Goal: Task Accomplishment & Management: Complete application form

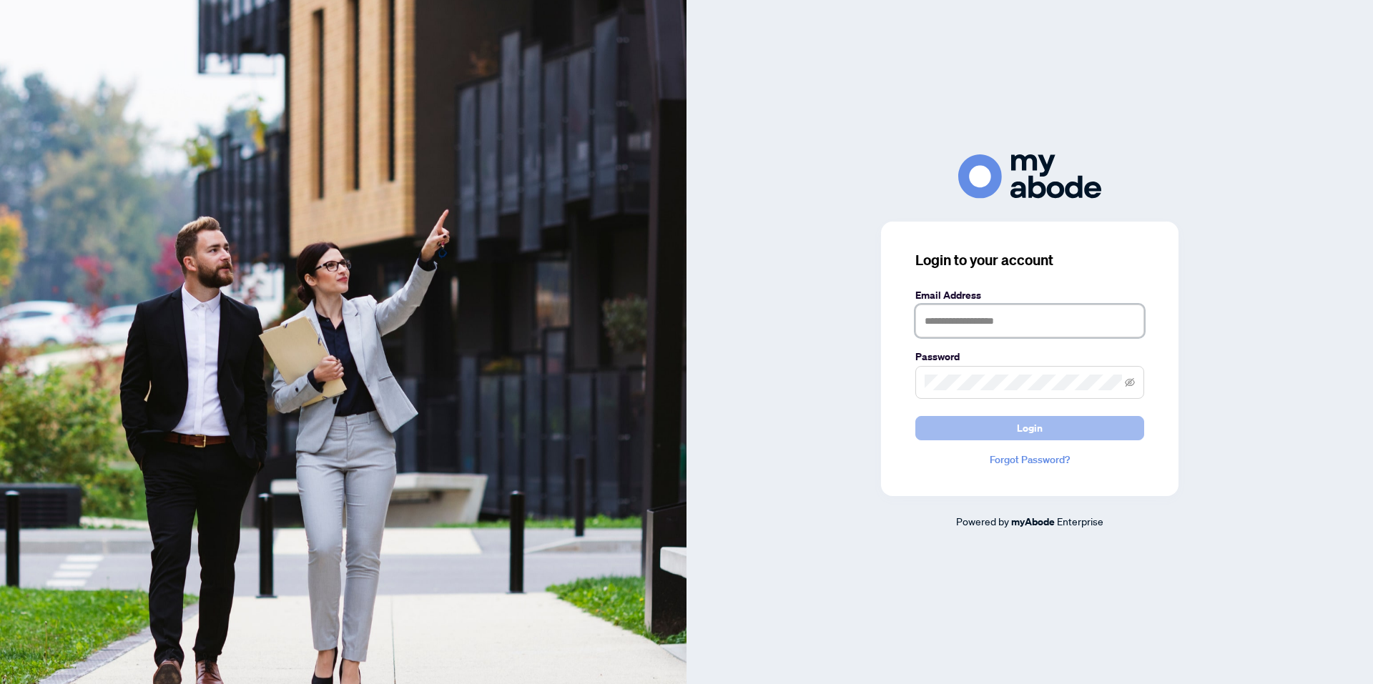
type input "**********"
click at [1035, 434] on span "Login" at bounding box center [1030, 428] width 26 height 23
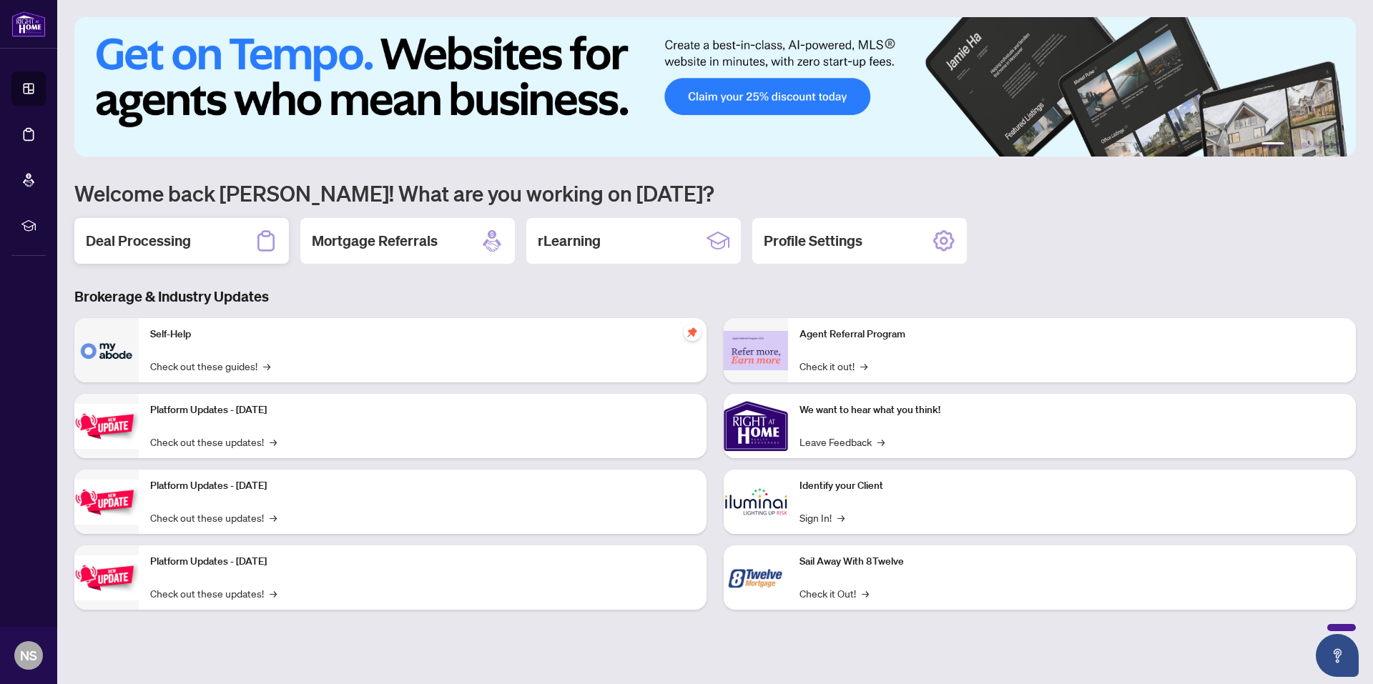
click at [182, 247] on h2 "Deal Processing" at bounding box center [138, 241] width 105 height 20
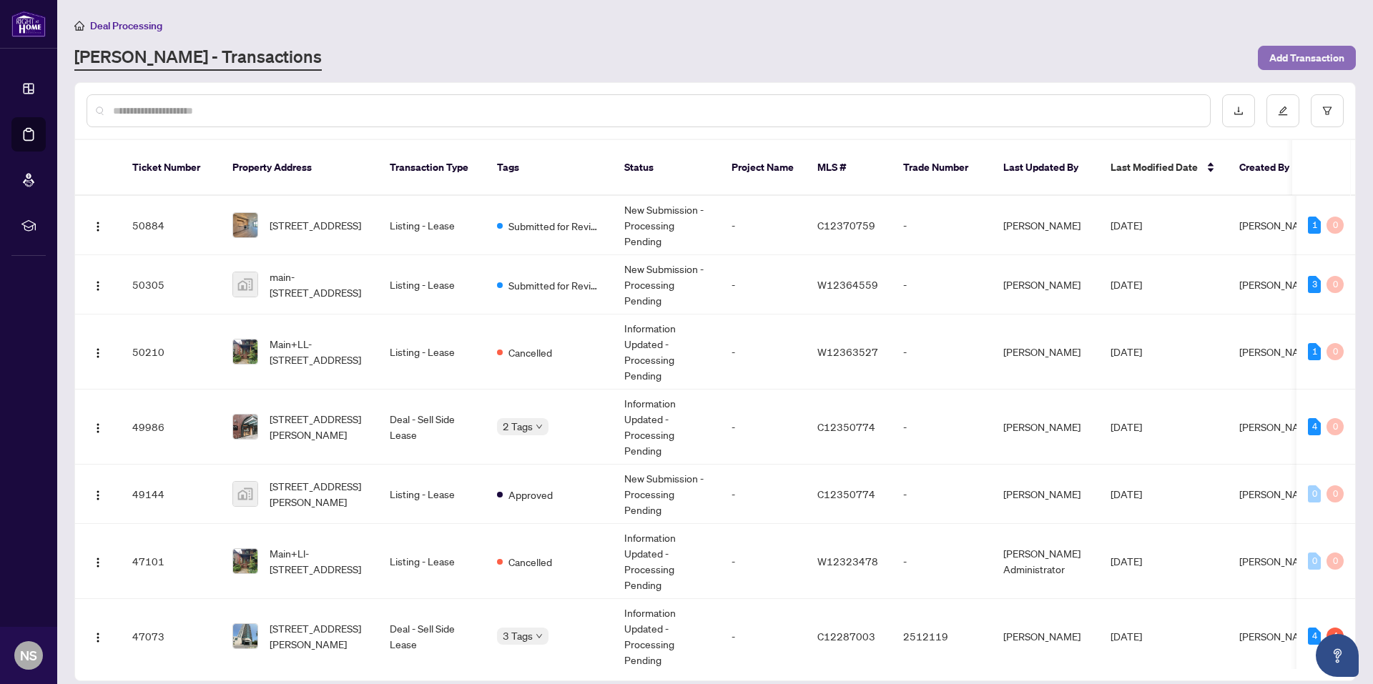
click at [1280, 51] on span "Add Transaction" at bounding box center [1306, 57] width 75 height 23
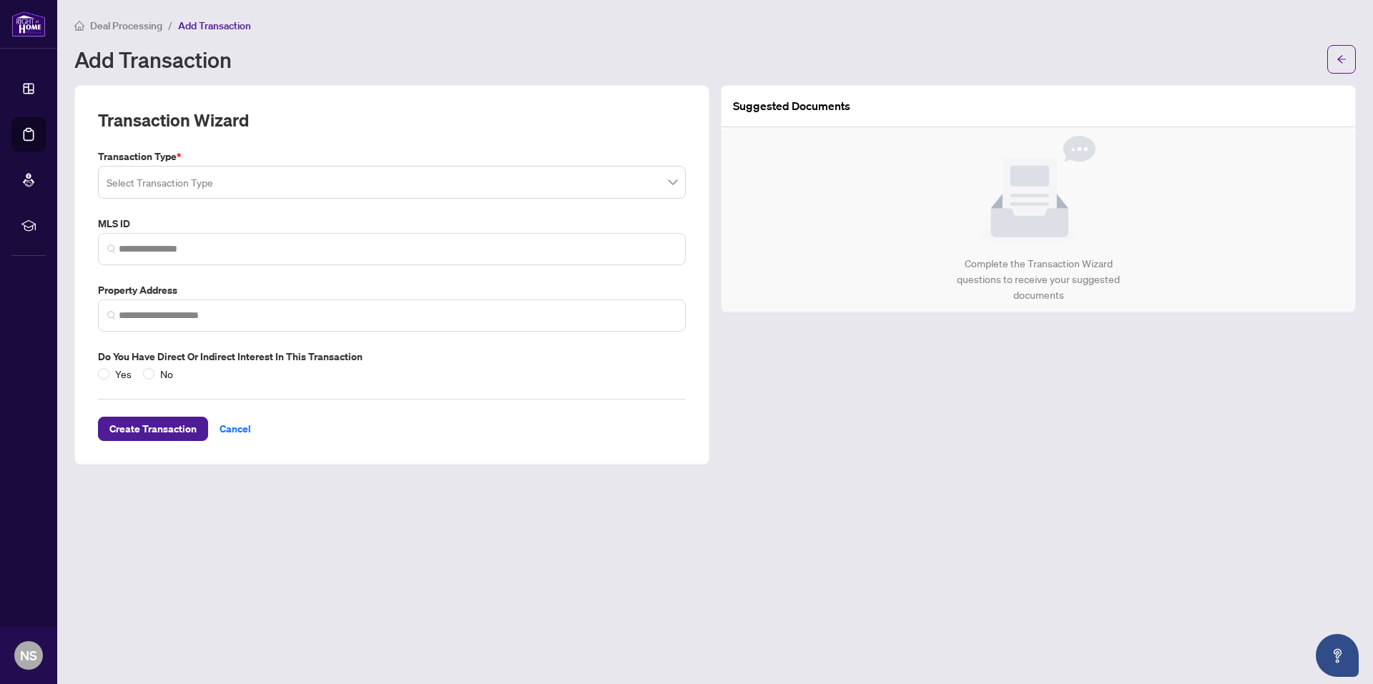
click at [474, 182] on input "search" at bounding box center [386, 184] width 558 height 31
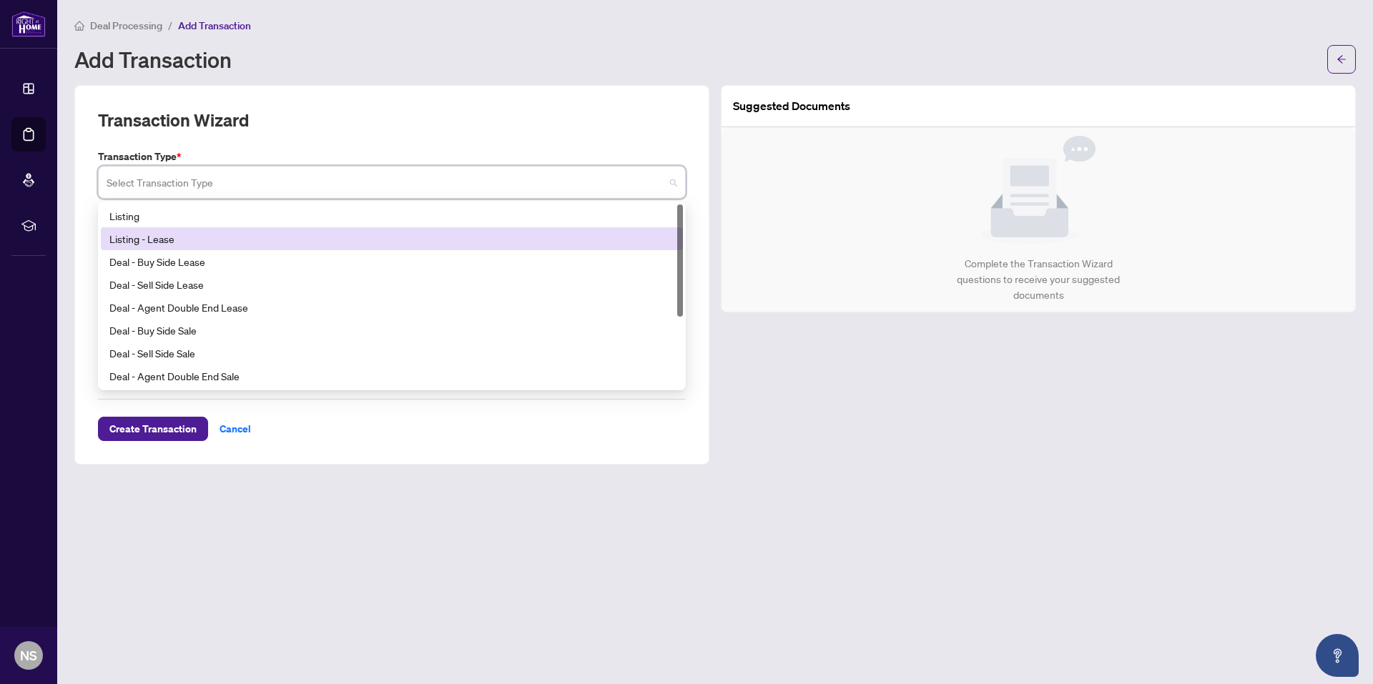
click at [185, 234] on div "Listing - Lease" at bounding box center [391, 239] width 565 height 16
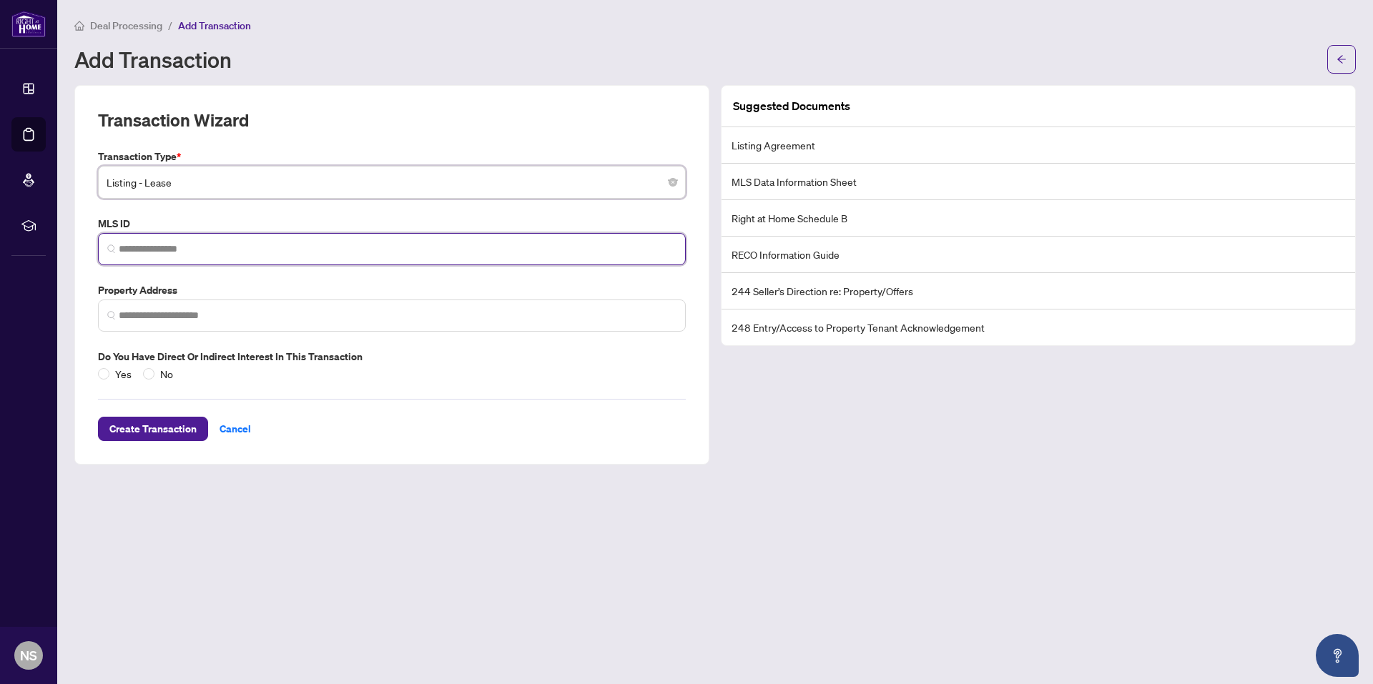
click at [189, 245] on input "search" at bounding box center [398, 249] width 558 height 15
paste input "*********"
type input "*********"
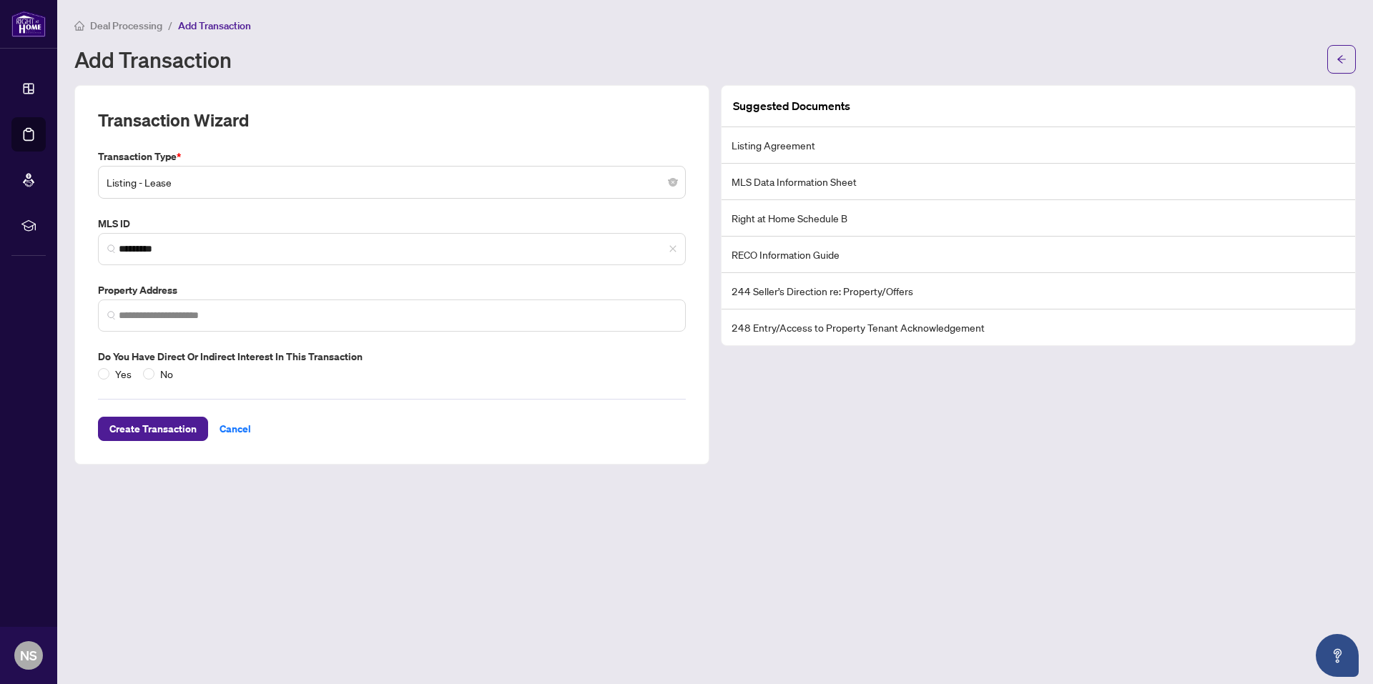
click at [460, 415] on div "Create Transaction Cancel" at bounding box center [392, 411] width 588 height 59
click at [170, 312] on input "search" at bounding box center [398, 315] width 558 height 15
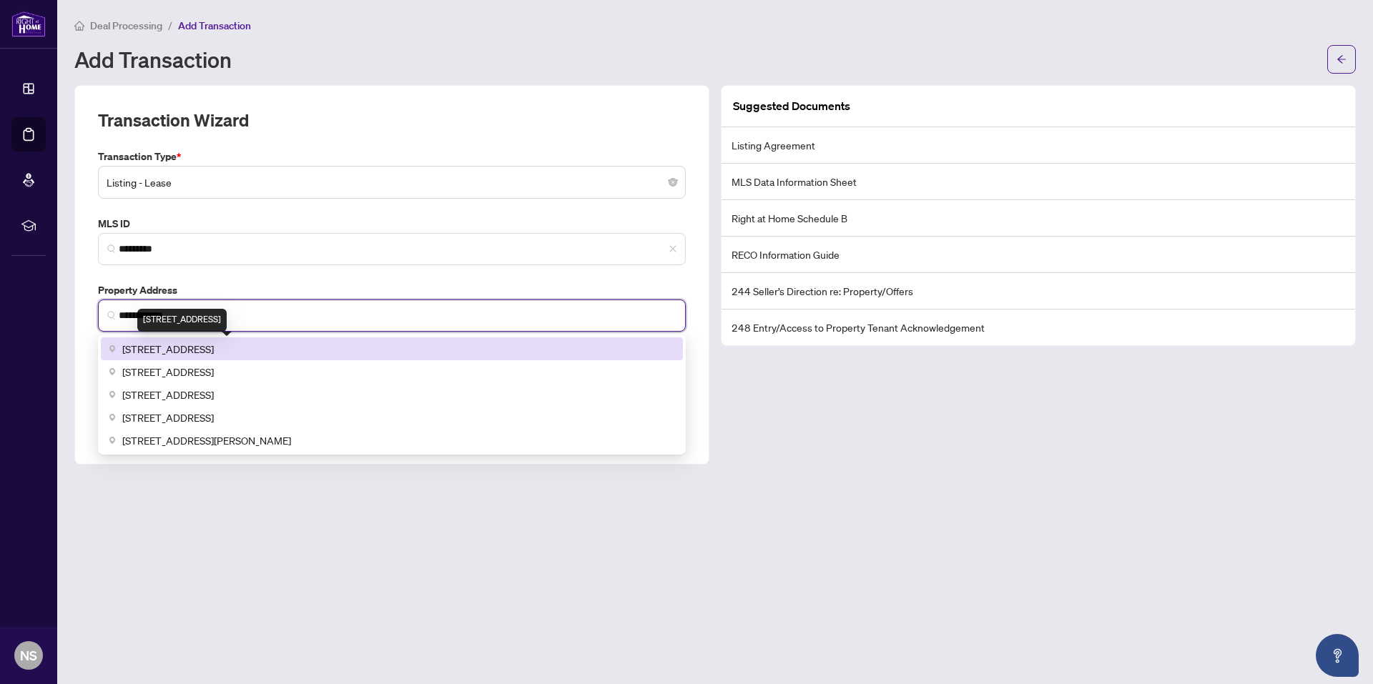
click at [199, 344] on span "[STREET_ADDRESS]" at bounding box center [168, 349] width 92 height 16
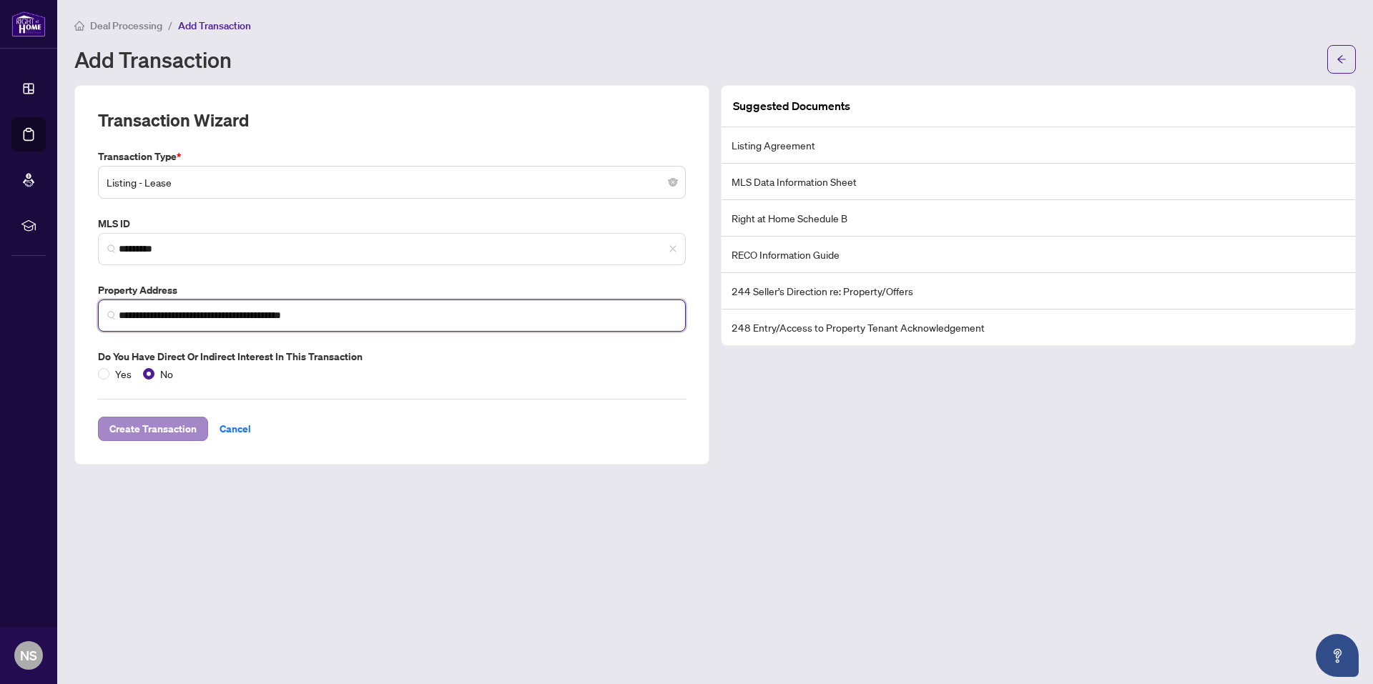
type input "**********"
click at [154, 426] on span "Create Transaction" at bounding box center [152, 429] width 87 height 23
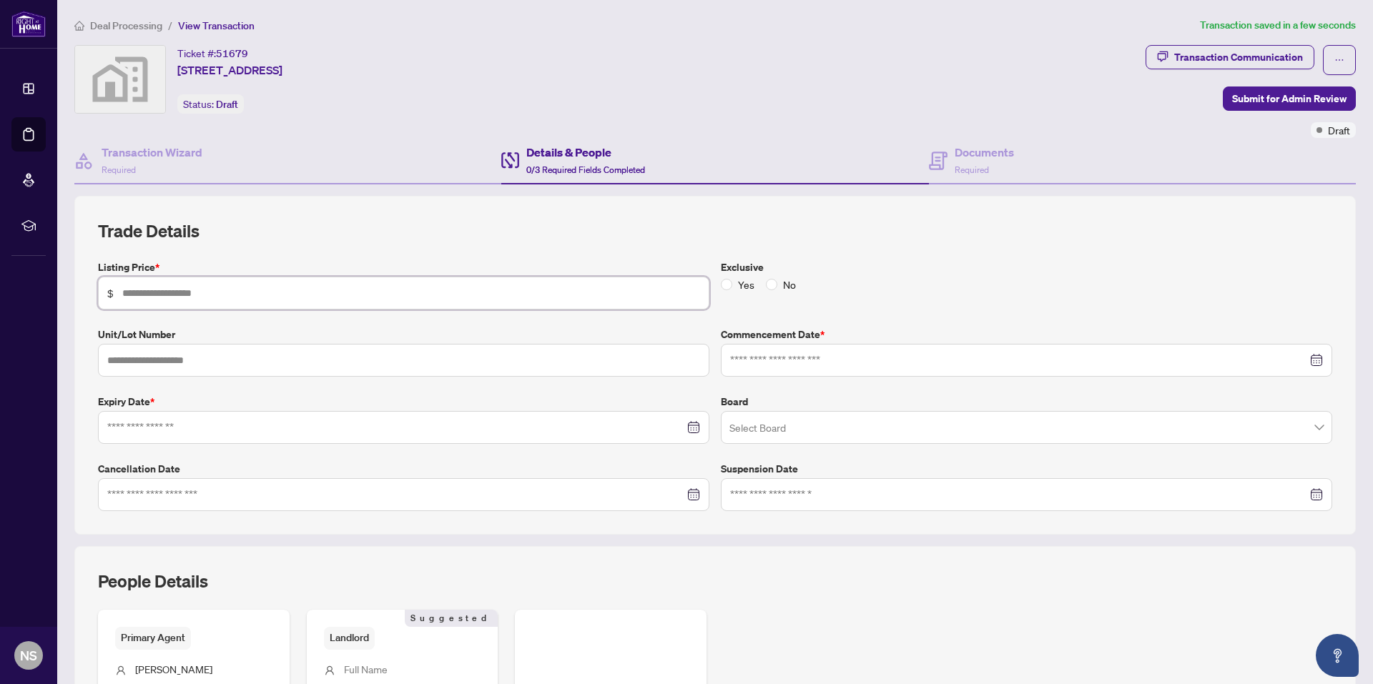
click at [210, 295] on input "text" at bounding box center [411, 293] width 578 height 16
type input "*****"
click at [774, 355] on input at bounding box center [1018, 360] width 577 height 16
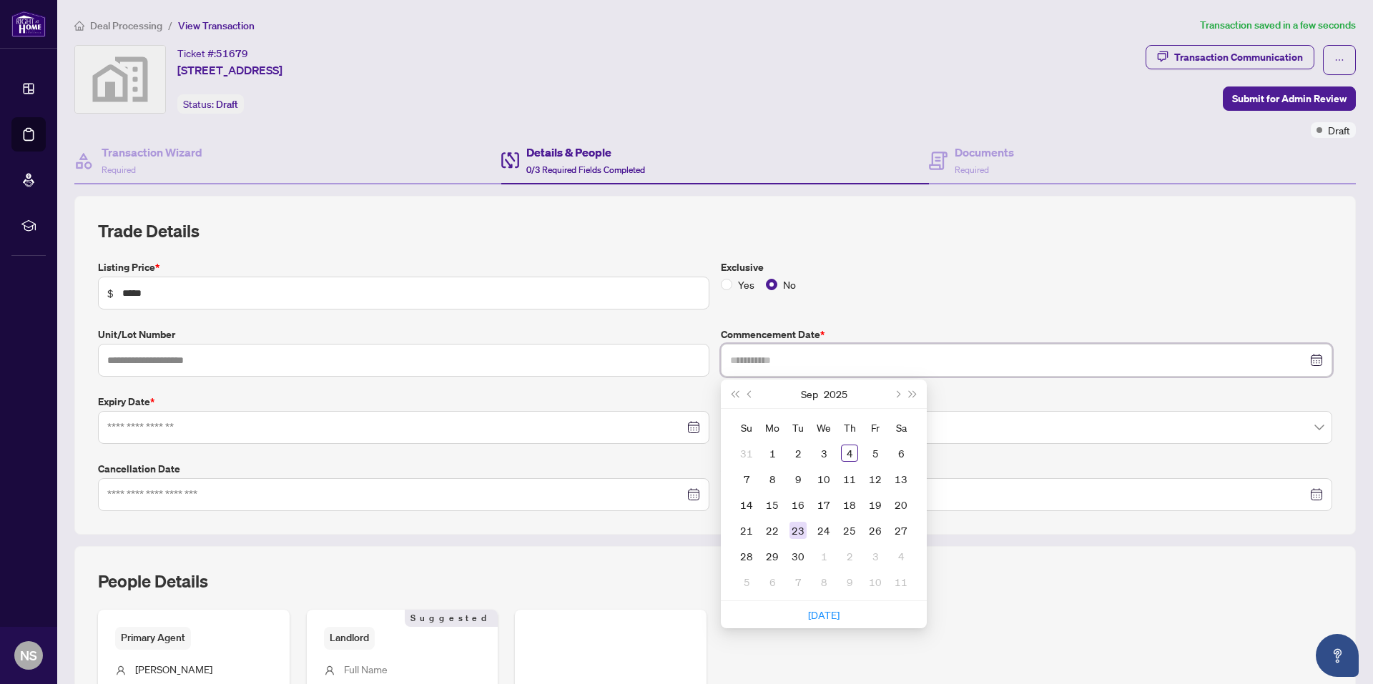
type input "**********"
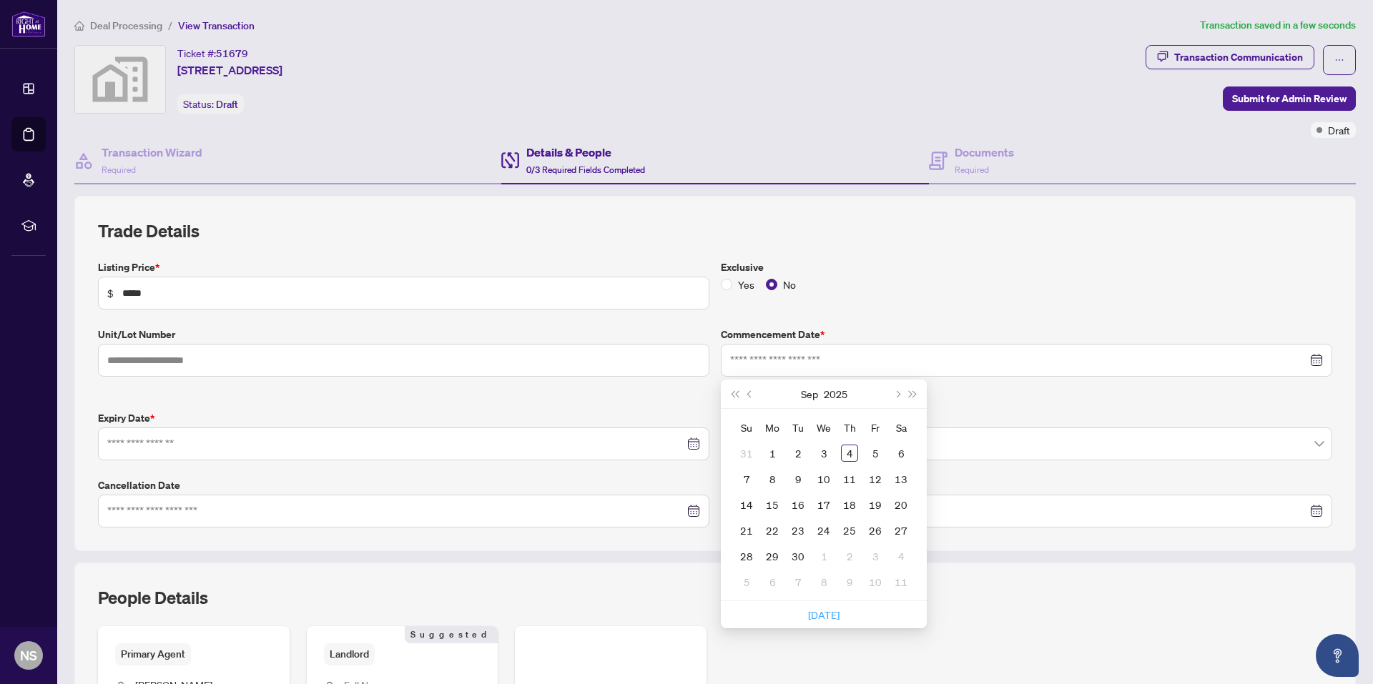
click at [829, 614] on link "[DATE]" at bounding box center [823, 614] width 31 height 13
type input "**********"
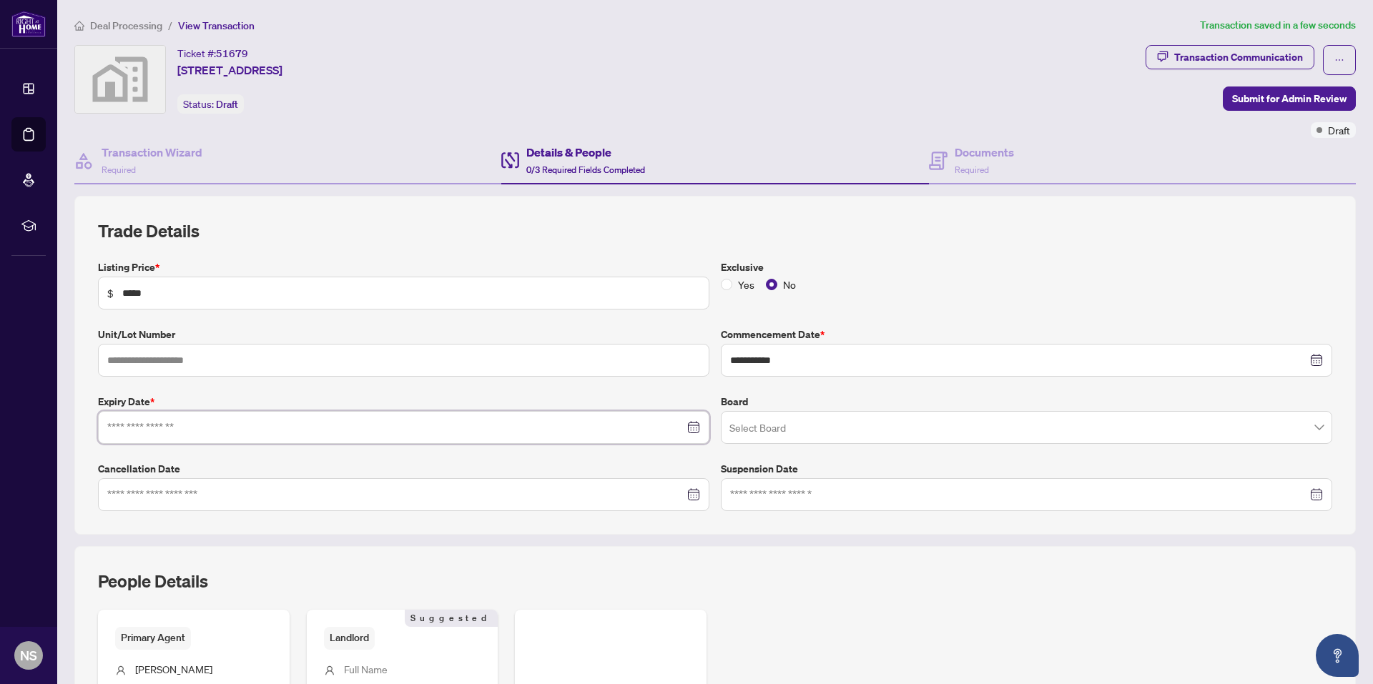
click at [317, 430] on input at bounding box center [395, 428] width 577 height 16
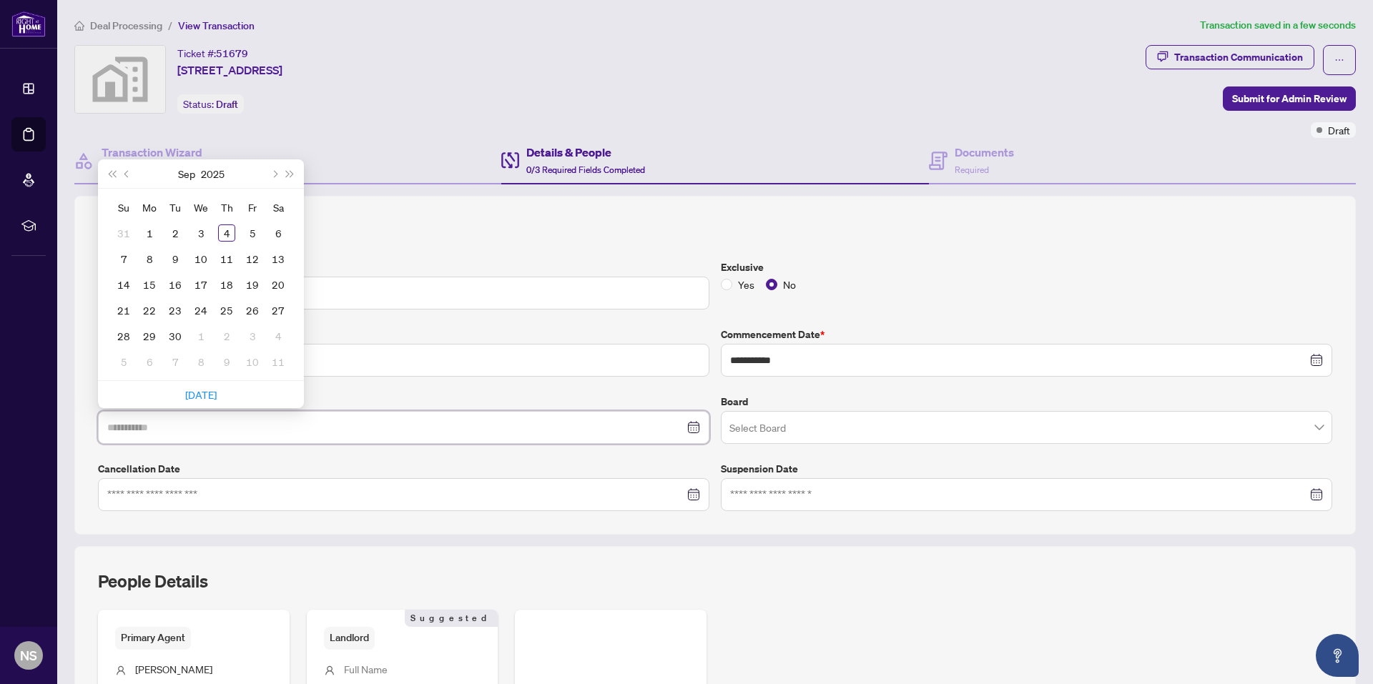
type input "**********"
click at [275, 174] on span "Next month (PageDown)" at bounding box center [273, 173] width 7 height 7
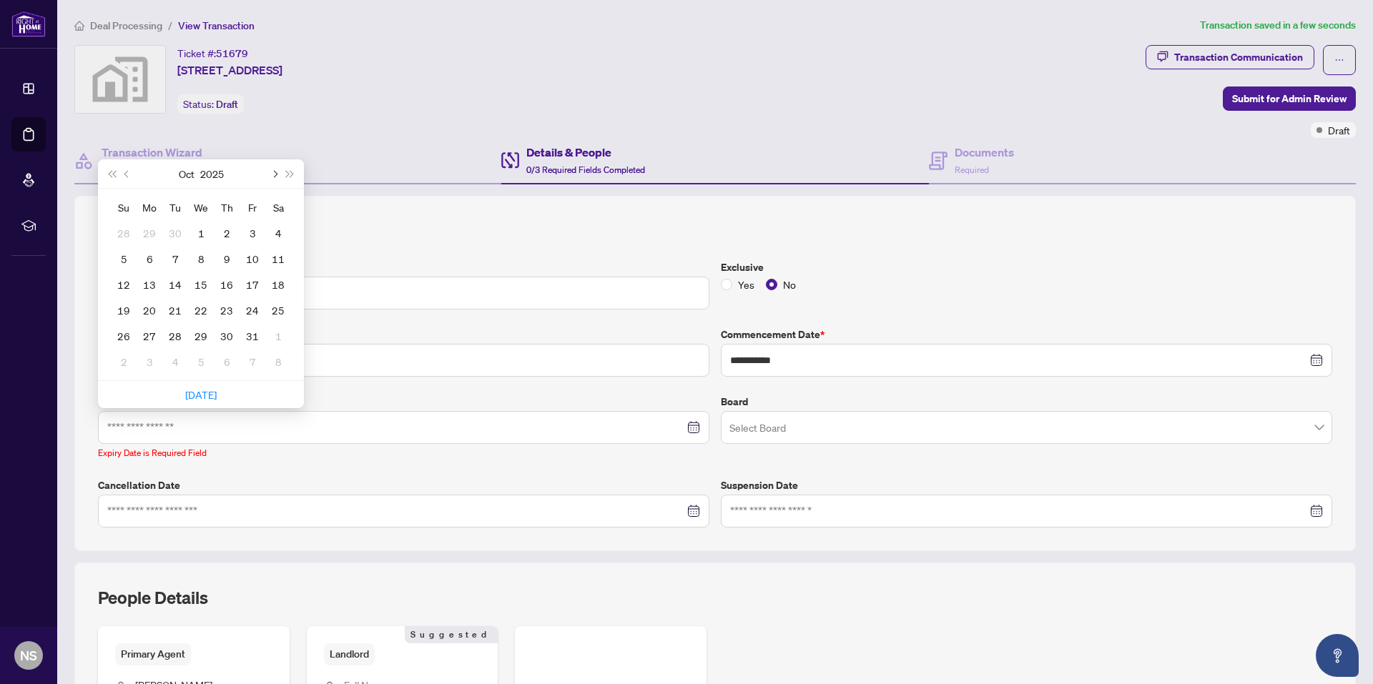
click at [275, 174] on span "Next month (PageDown)" at bounding box center [273, 173] width 7 height 7
type input "**********"
click at [227, 229] on div "4" at bounding box center [226, 232] width 17 height 17
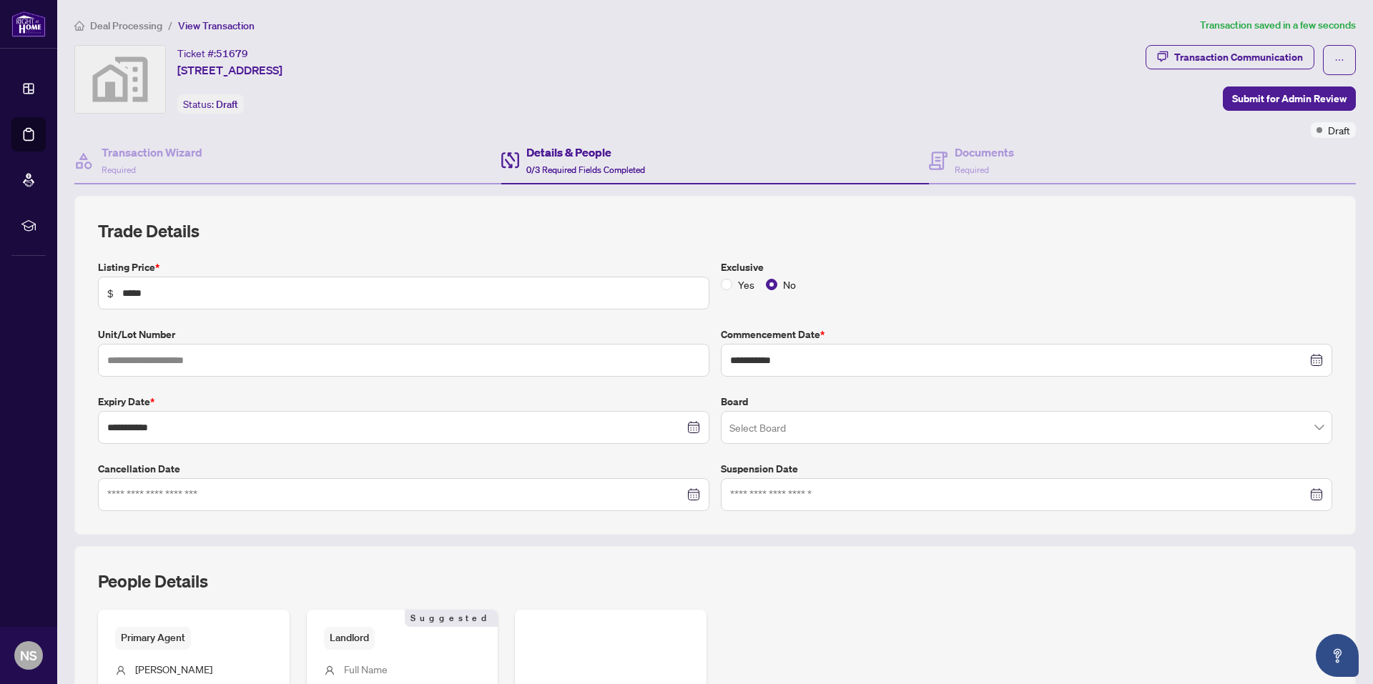
click at [763, 421] on input "search" at bounding box center [1019, 429] width 581 height 31
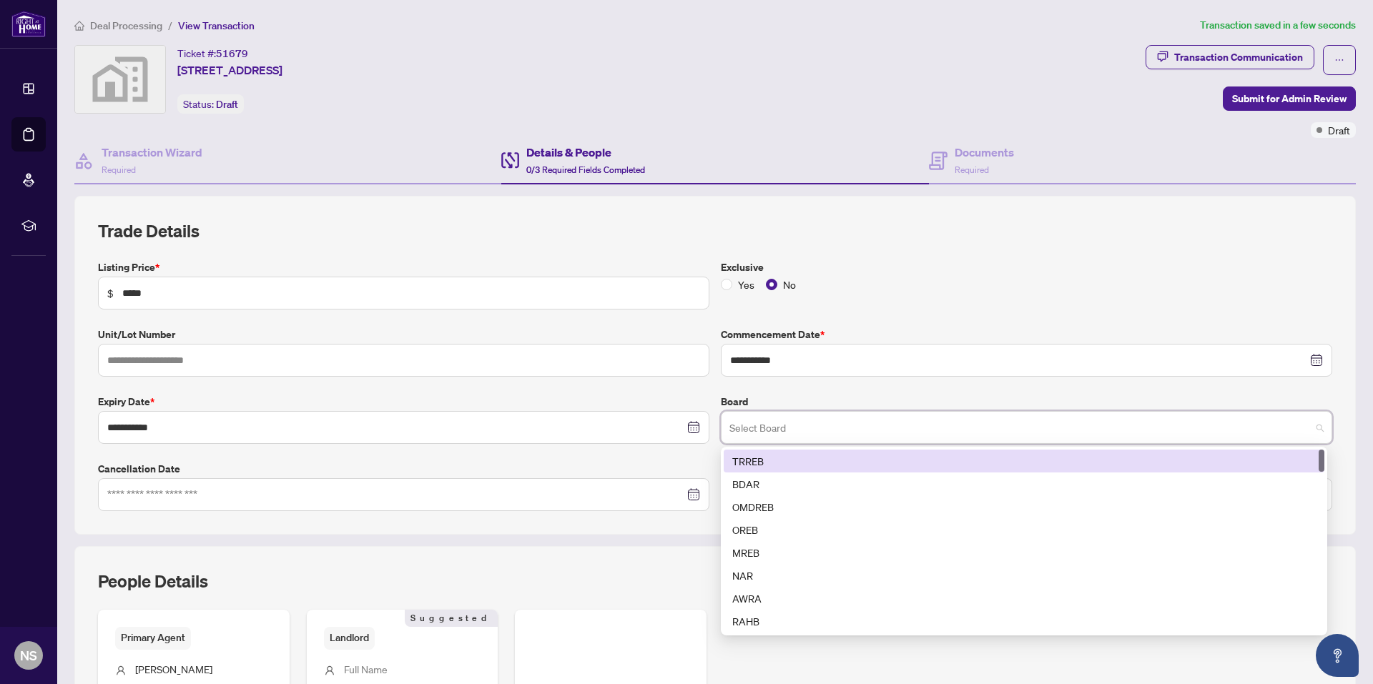
click at [754, 458] on div "TRREB" at bounding box center [1023, 461] width 583 height 16
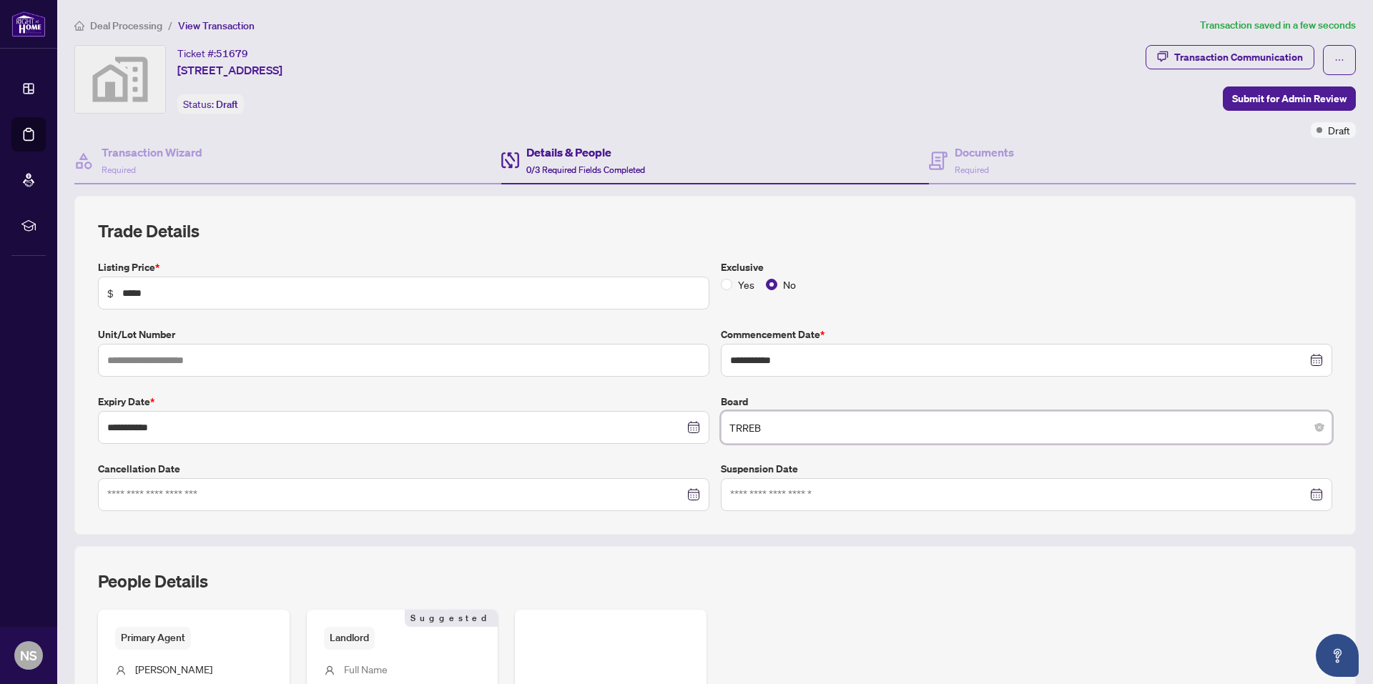
scroll to position [198, 0]
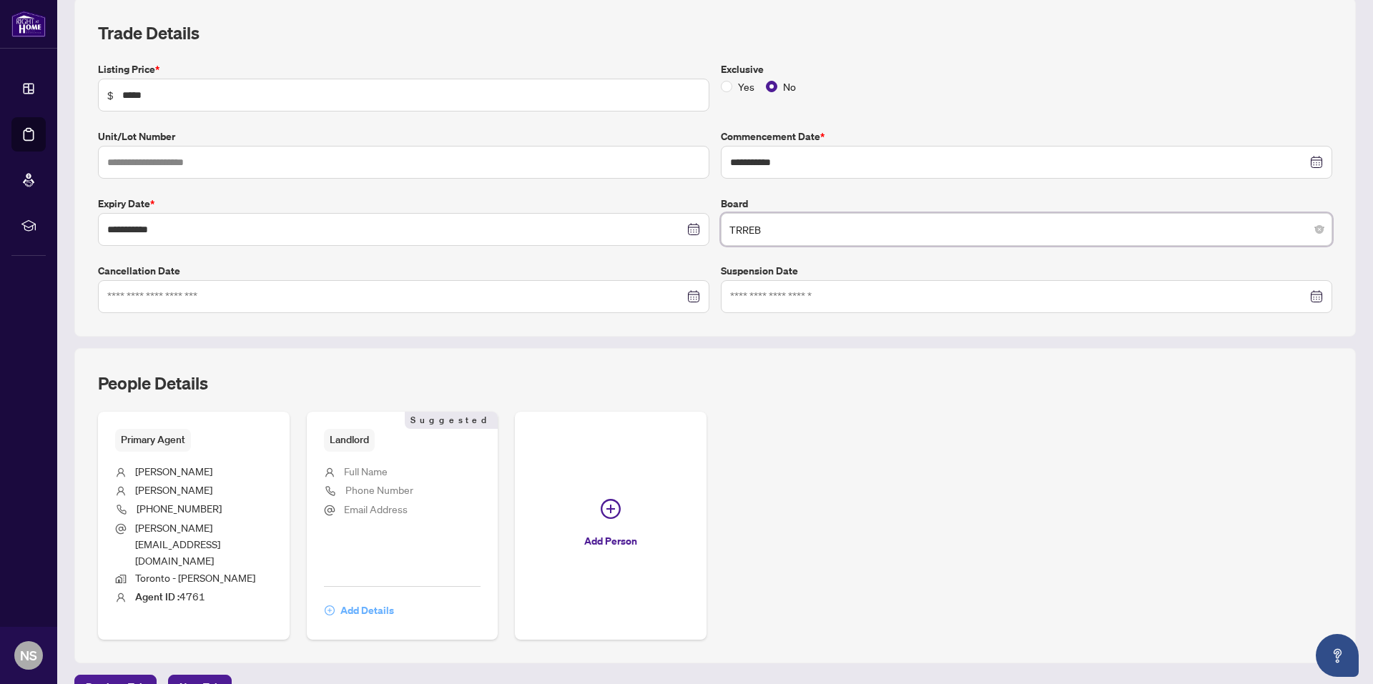
click at [365, 599] on span "Add Details" at bounding box center [367, 610] width 54 height 23
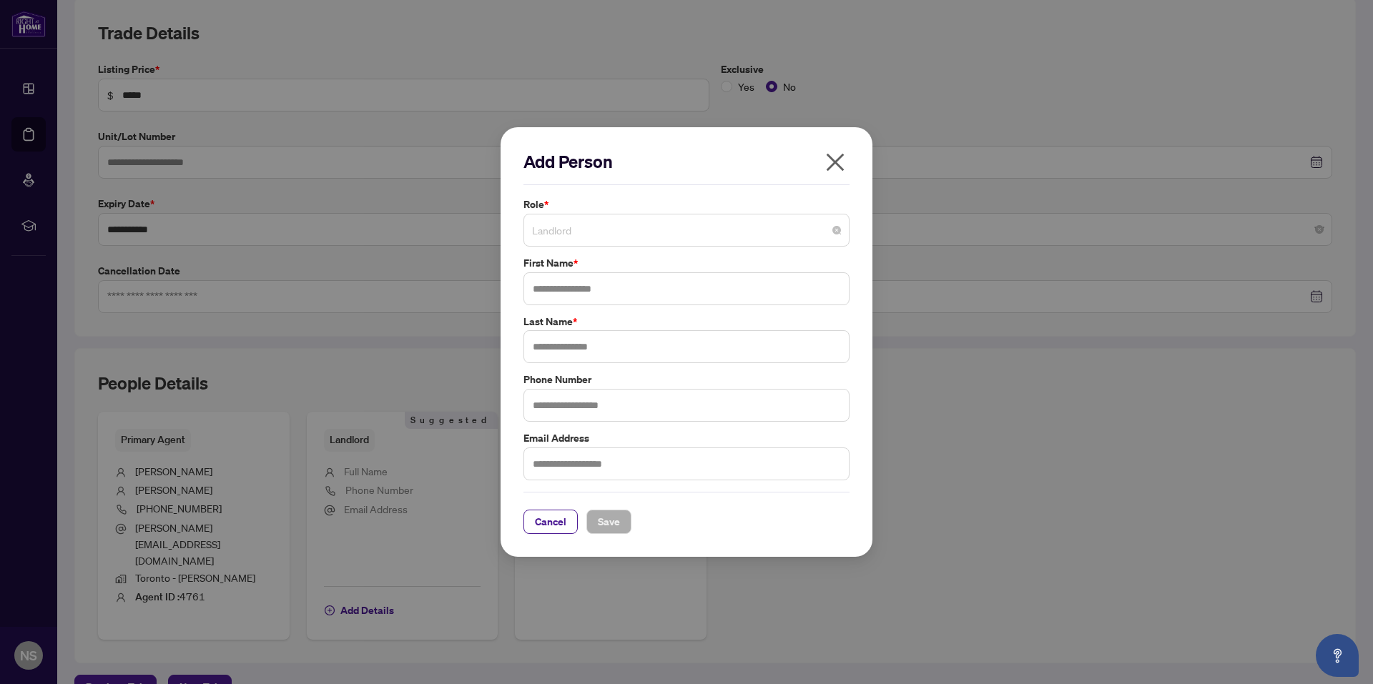
click at [715, 224] on span "Landlord" at bounding box center [686, 230] width 309 height 27
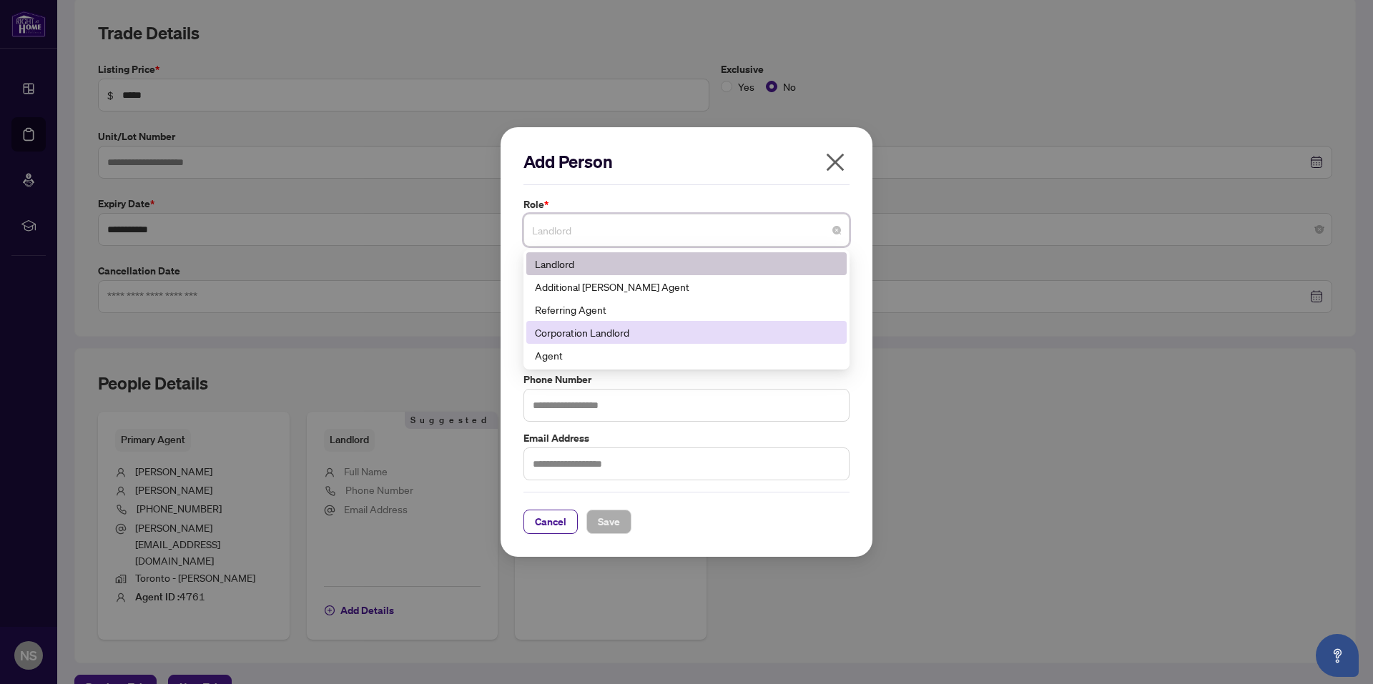
click at [570, 327] on div "Corporation Landlord" at bounding box center [686, 333] width 303 height 16
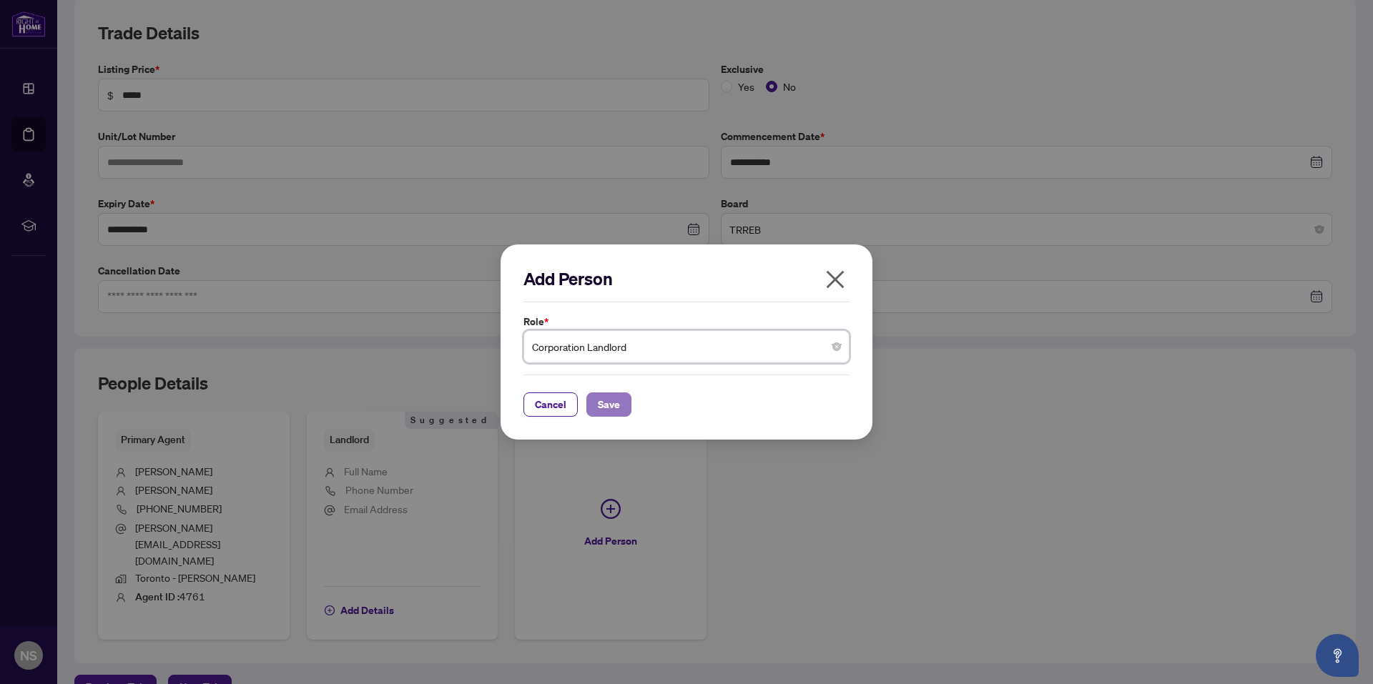
click at [614, 399] on span "Save" at bounding box center [609, 404] width 22 height 23
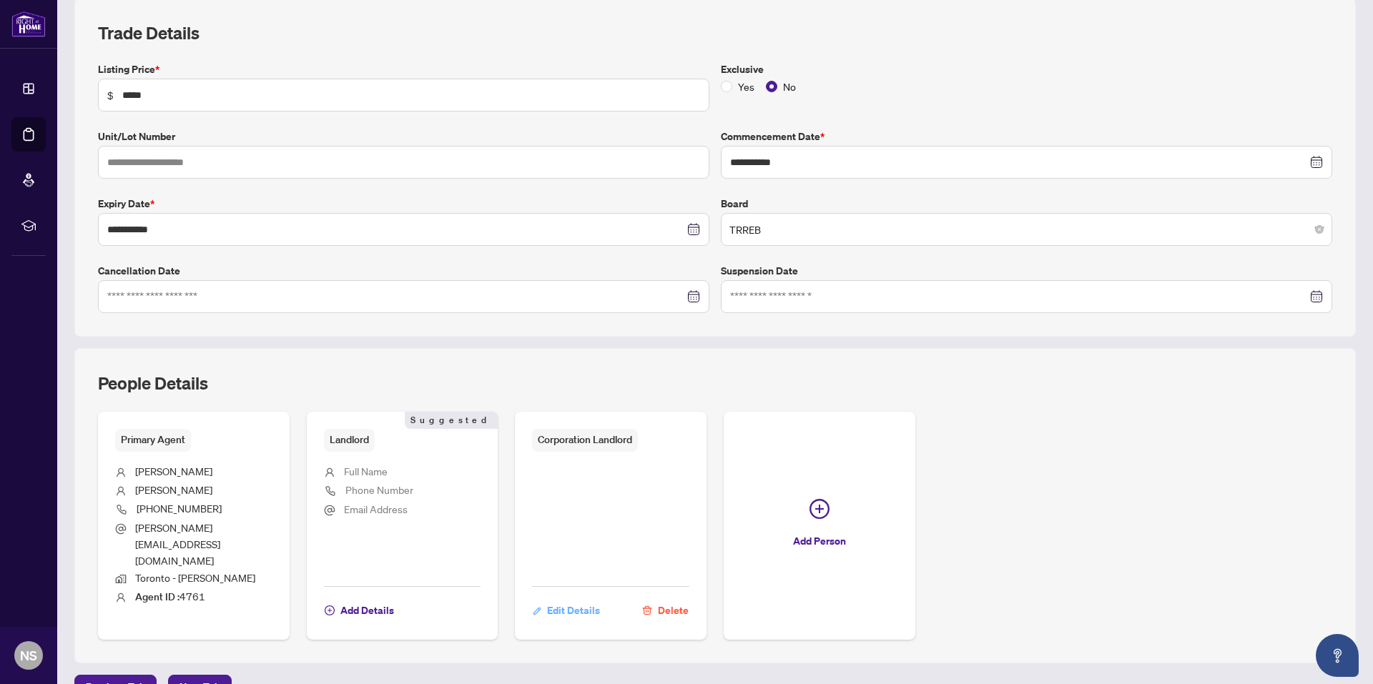
click at [561, 599] on span "Edit Details" at bounding box center [573, 610] width 53 height 23
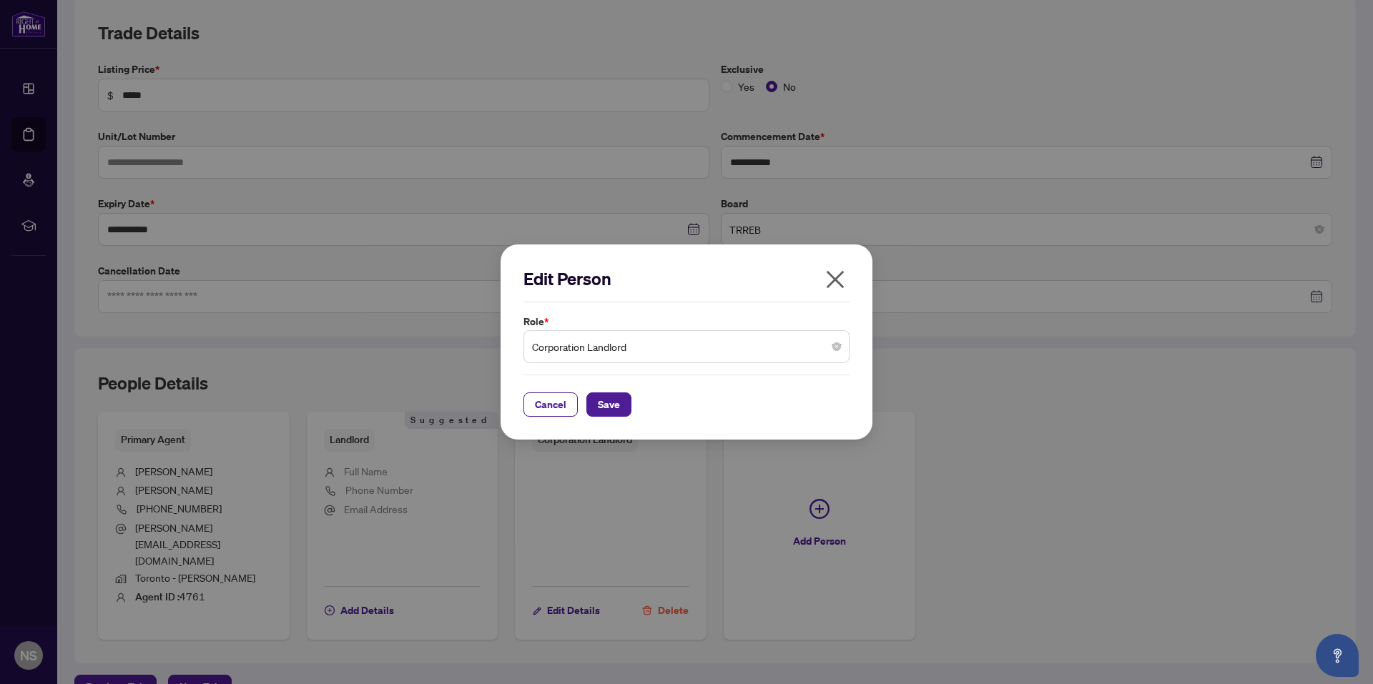
click at [737, 401] on div "Cancel Save" at bounding box center [686, 404] width 326 height 24
click at [859, 274] on div "Edit Person Role * Corporation Landlord Cancel Save Cancel OK" at bounding box center [686, 343] width 372 height 196
click at [834, 278] on icon "close" at bounding box center [835, 279] width 18 height 18
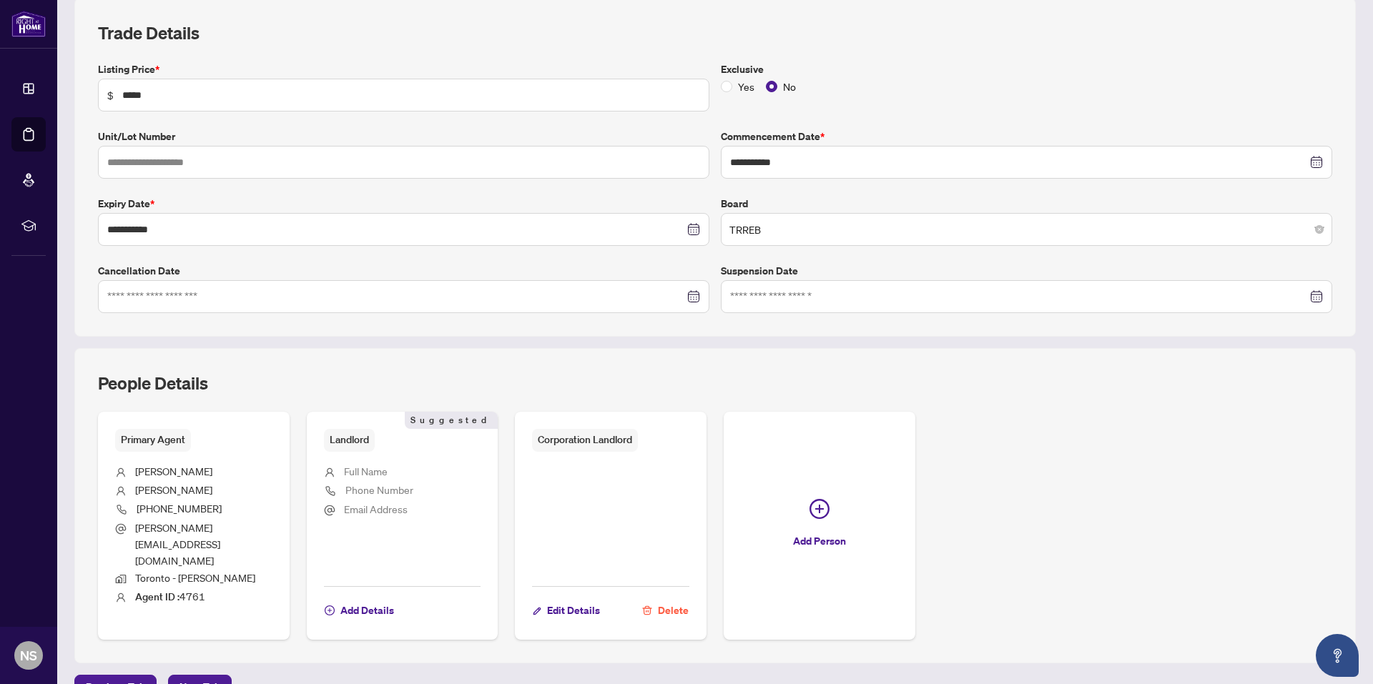
scroll to position [122, 0]
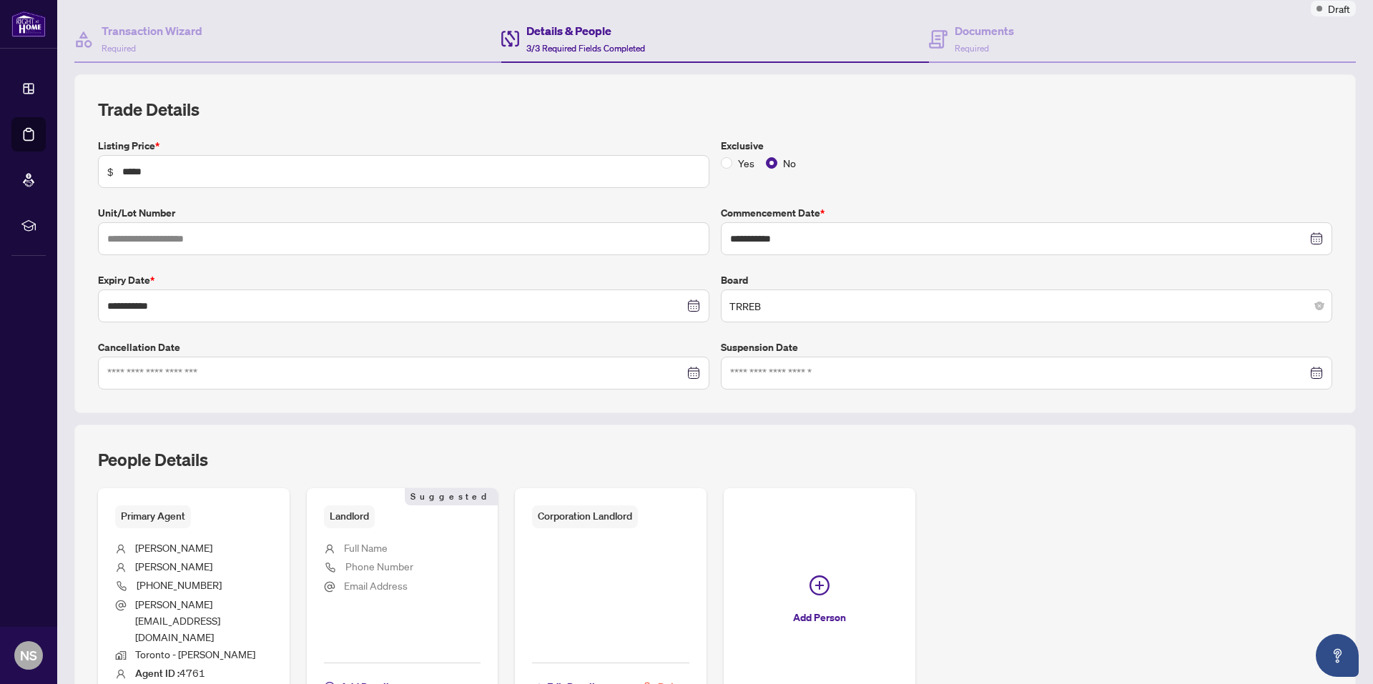
click at [671, 676] on span "Delete" at bounding box center [673, 687] width 31 height 23
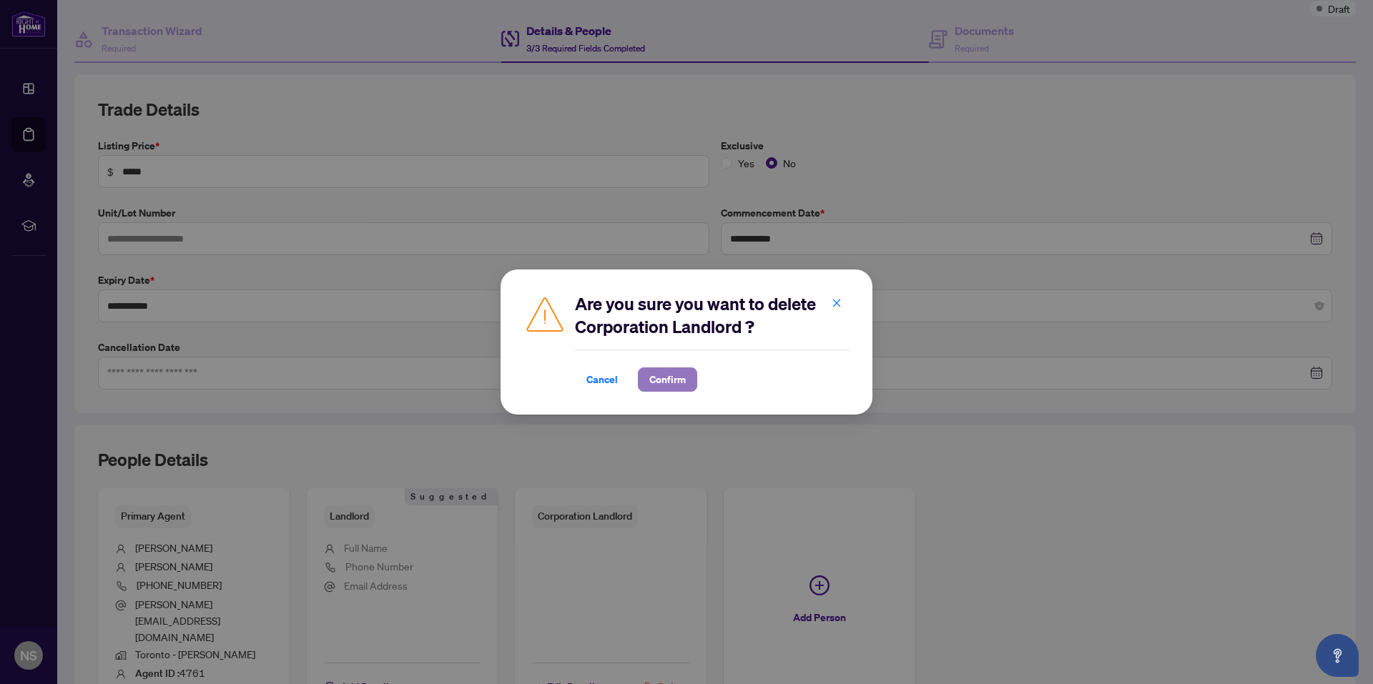
click at [681, 382] on span "Confirm" at bounding box center [667, 379] width 36 height 23
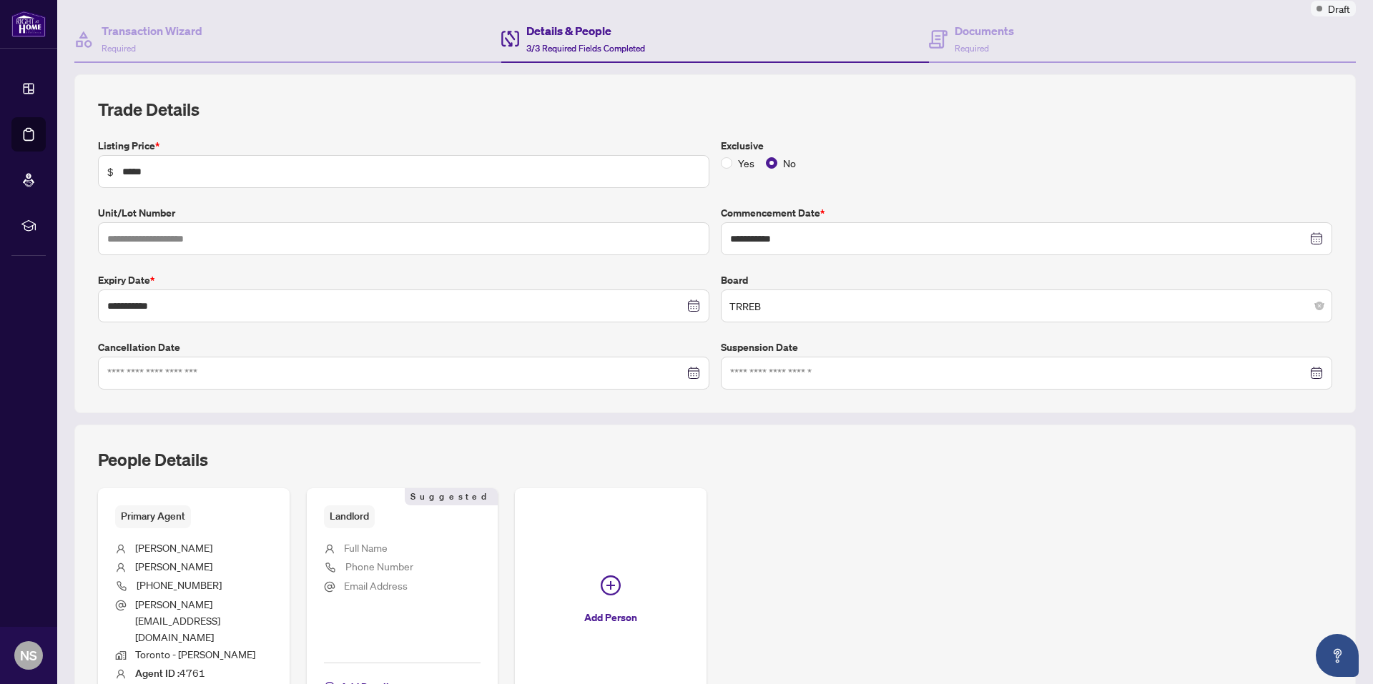
click at [1023, 495] on div "Primary Agent [PERSON_NAME] [PHONE_NUMBER] [PERSON_NAME][EMAIL_ADDRESS][DOMAIN_…" at bounding box center [715, 602] width 1234 height 228
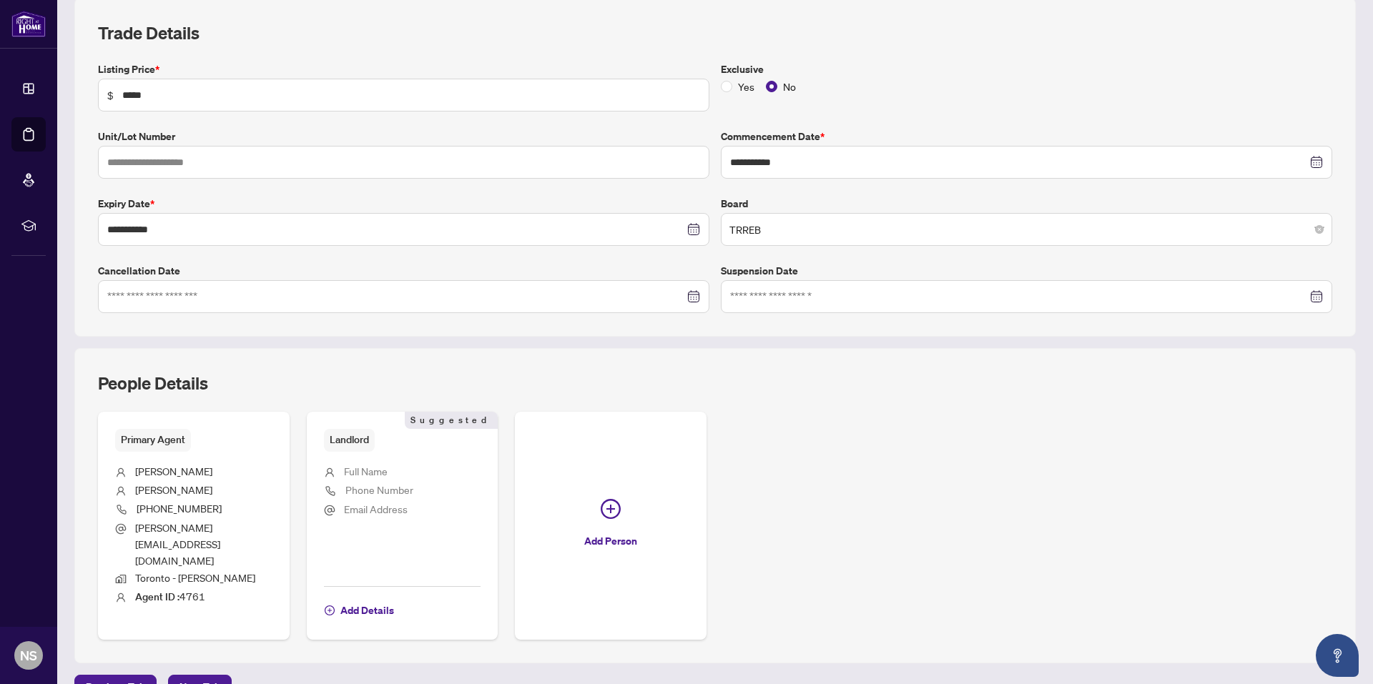
scroll to position [0, 0]
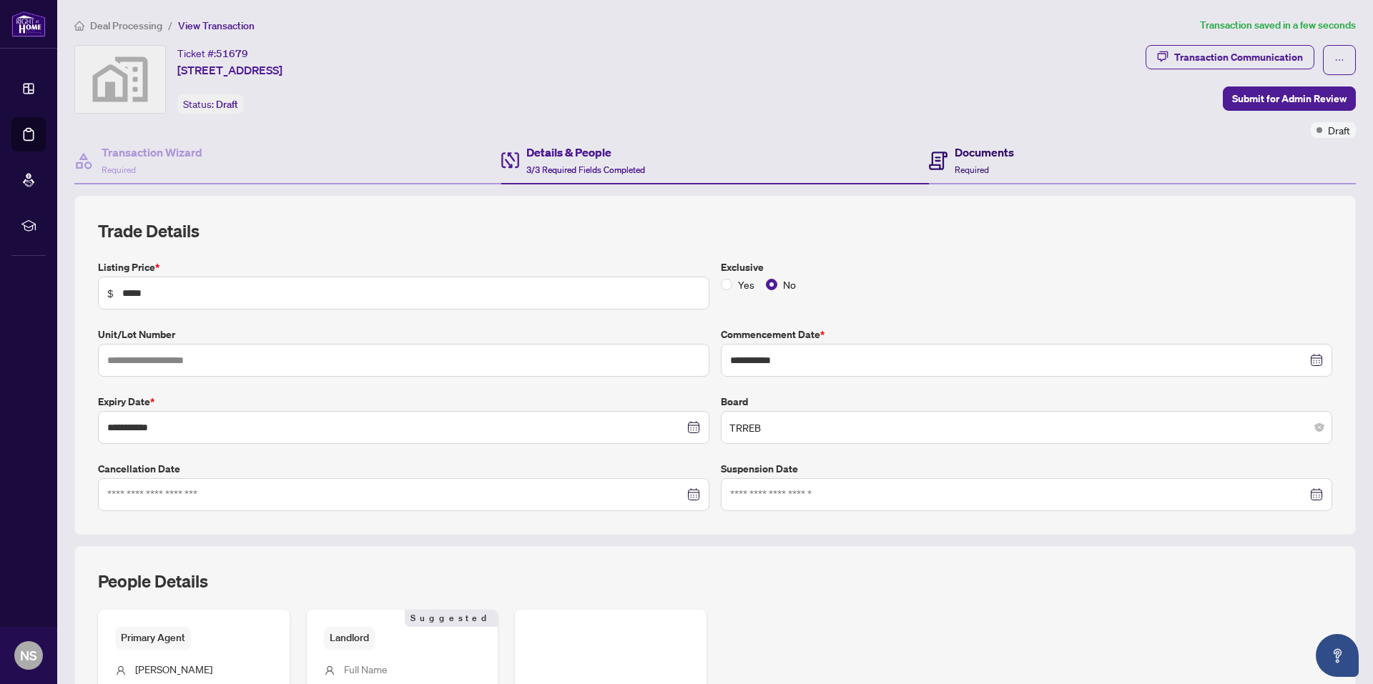
click at [956, 152] on h4 "Documents" at bounding box center [983, 152] width 59 height 17
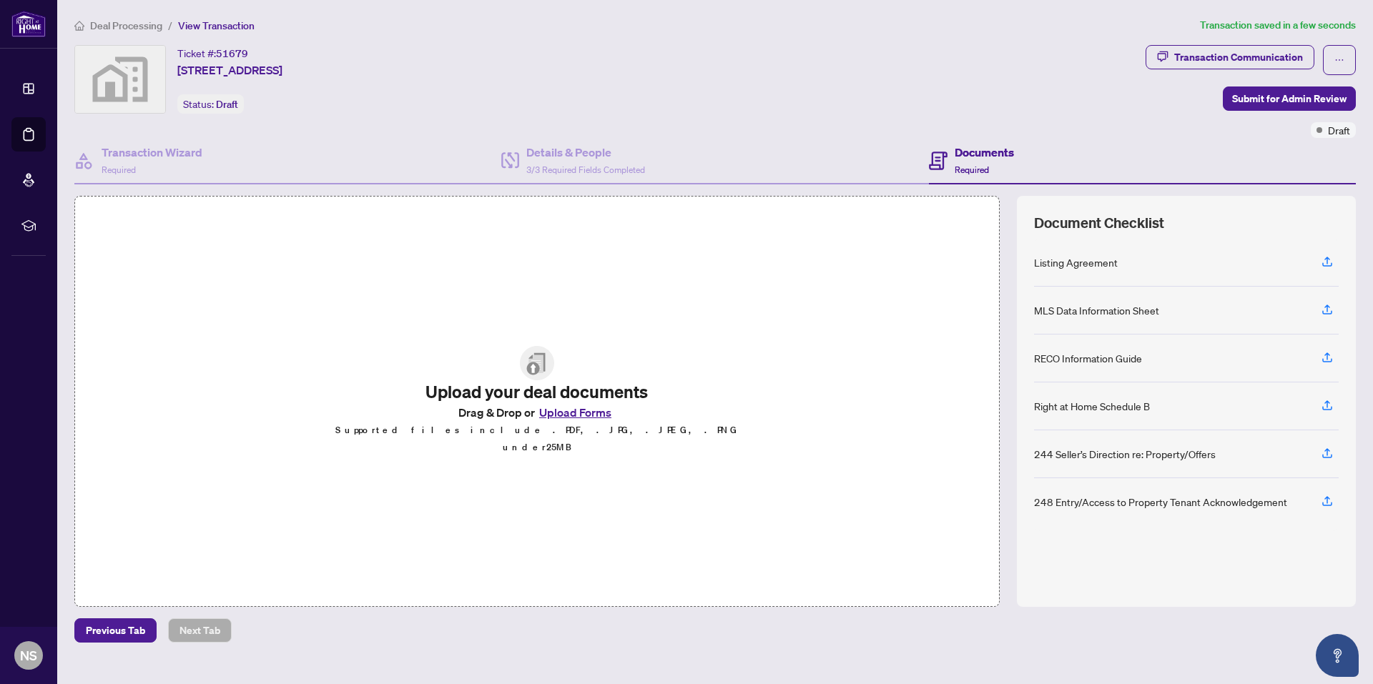
click at [591, 421] on button "Upload Forms" at bounding box center [575, 412] width 81 height 19
click at [1319, 257] on button "button" at bounding box center [1326, 262] width 23 height 24
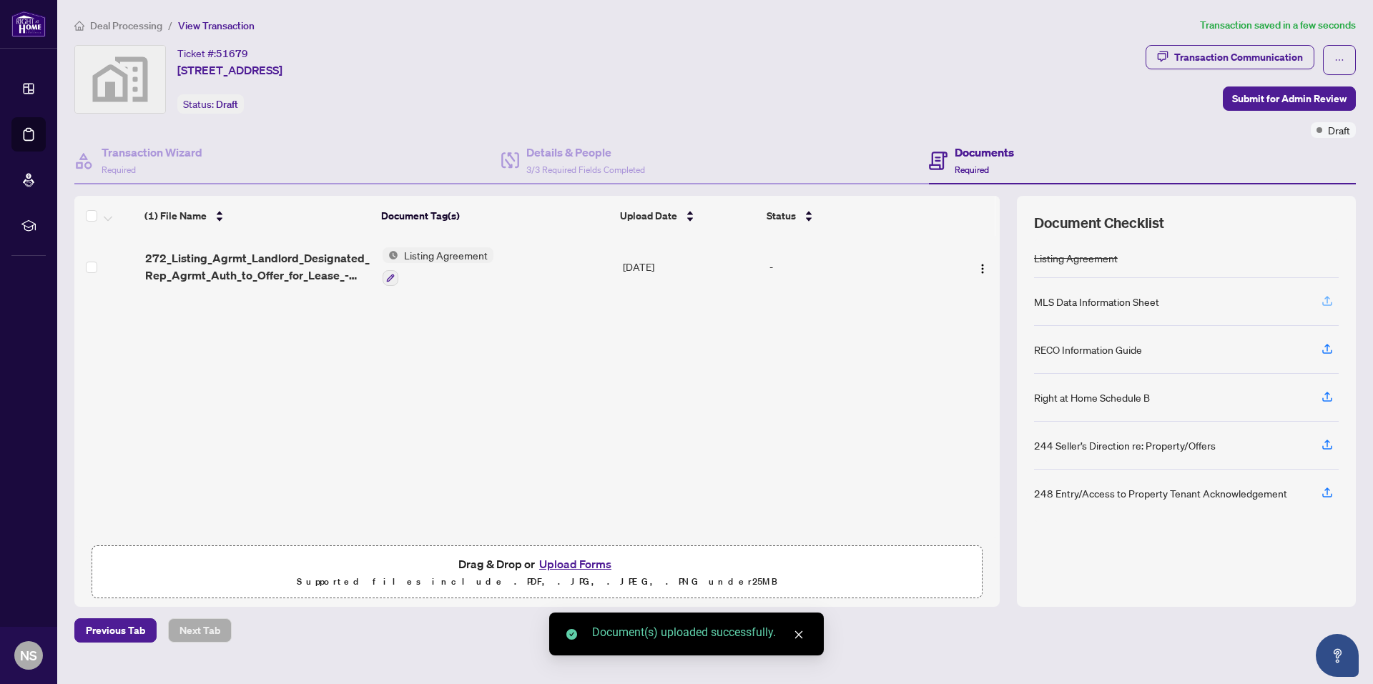
click at [1326, 304] on icon "button" at bounding box center [1326, 301] width 13 height 13
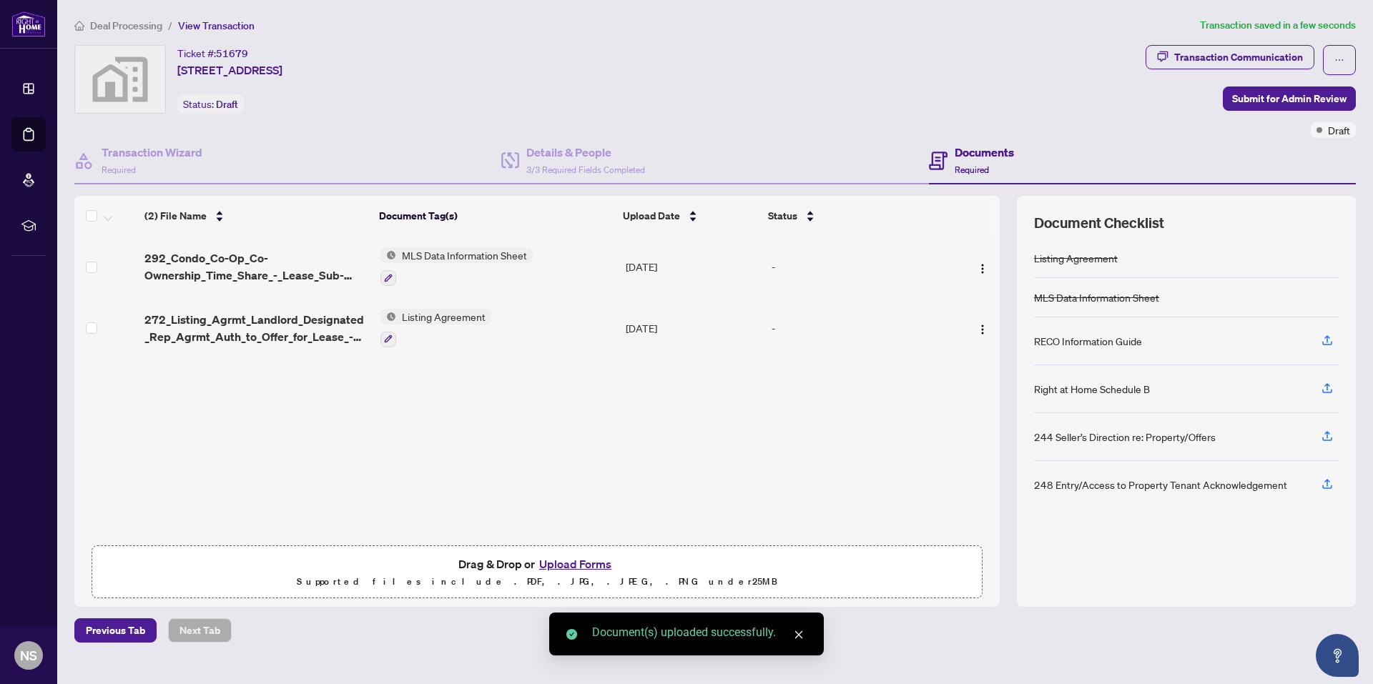
click at [1325, 350] on span "button" at bounding box center [1326, 341] width 13 height 23
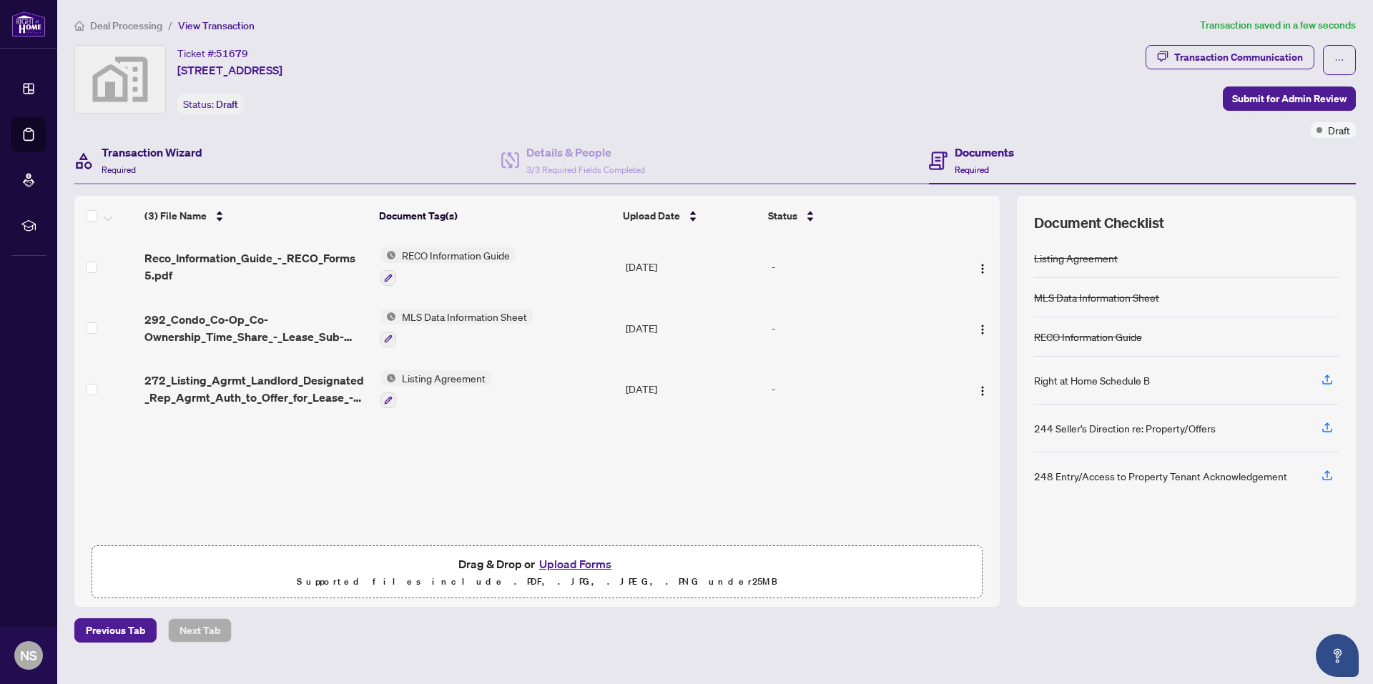
click at [162, 149] on h4 "Transaction Wizard" at bounding box center [152, 152] width 101 height 17
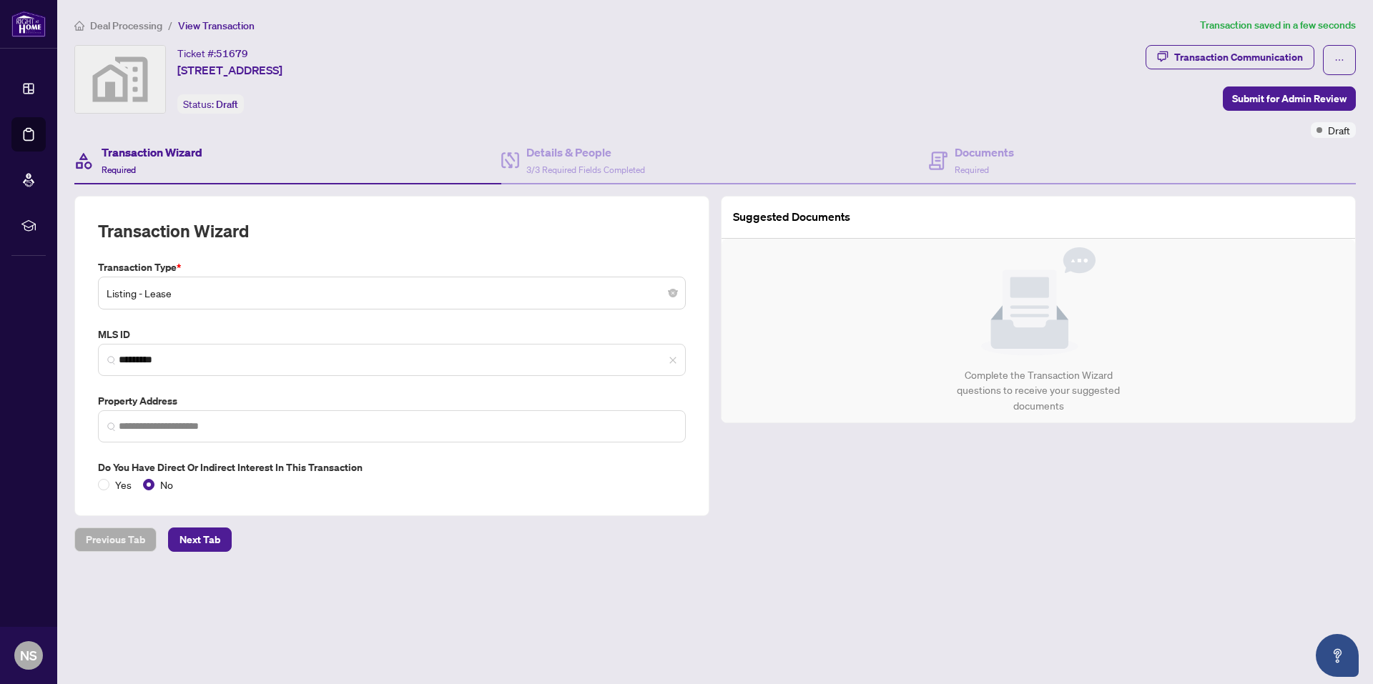
type input "**********"
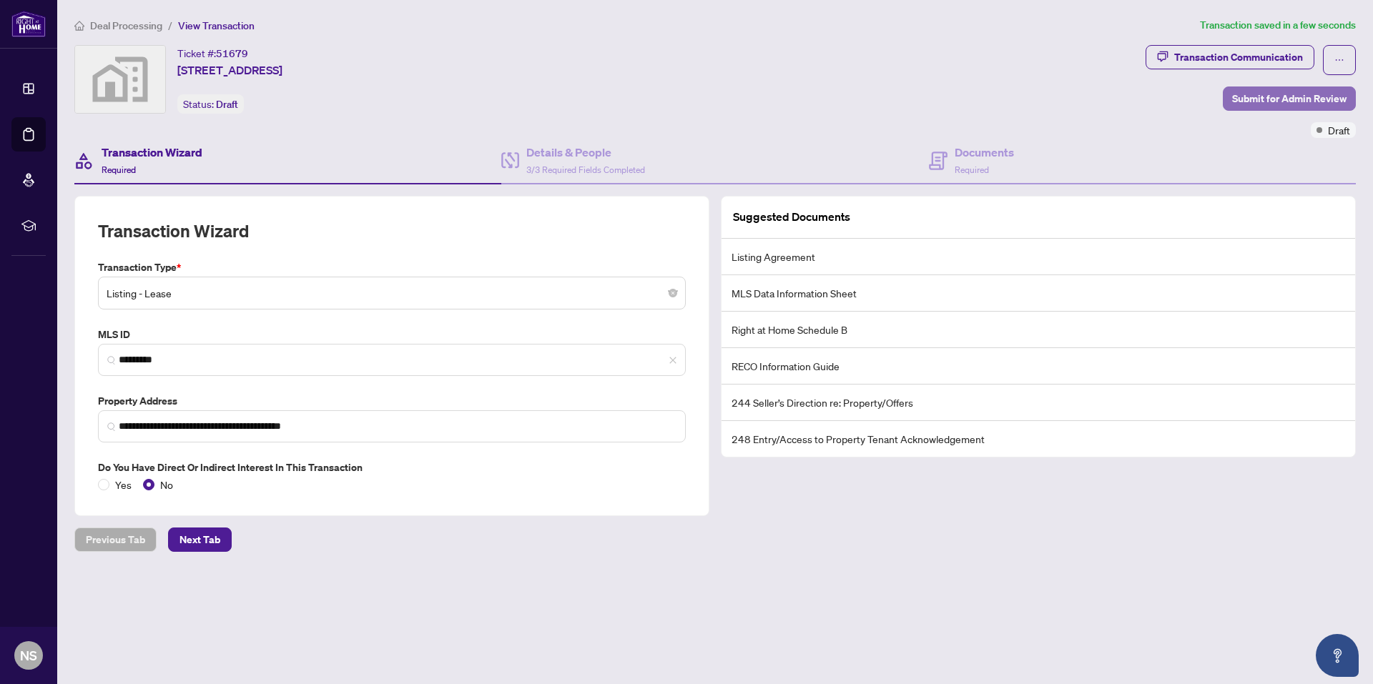
click at [1272, 99] on span "Submit for Admin Review" at bounding box center [1289, 98] width 114 height 23
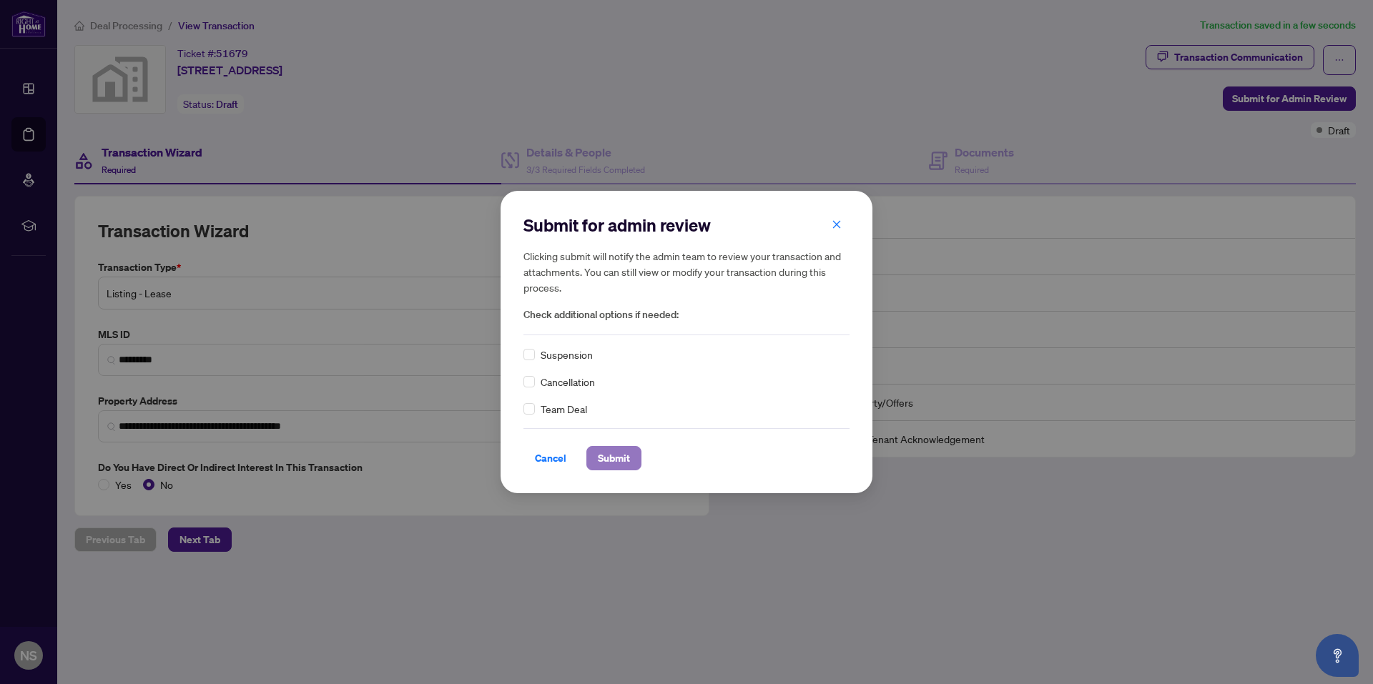
click at [613, 458] on span "Submit" at bounding box center [614, 458] width 32 height 23
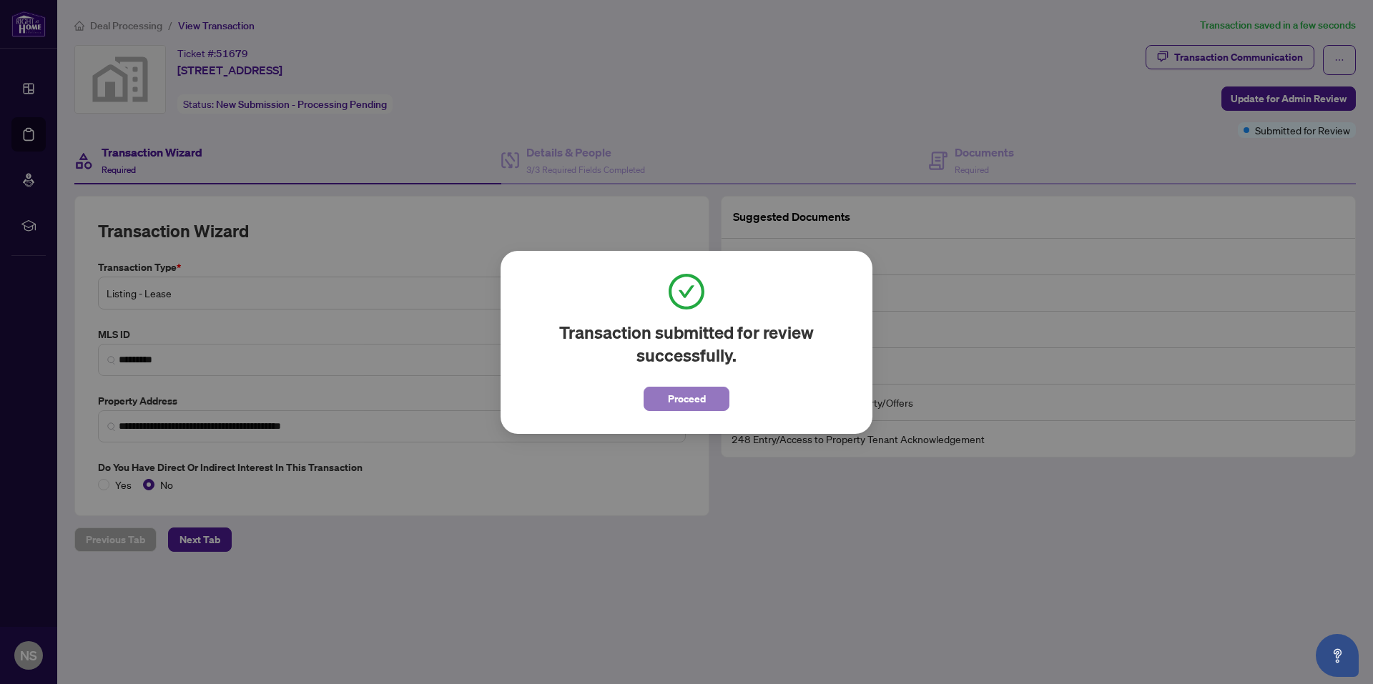
click at [679, 406] on span "Proceed" at bounding box center [687, 398] width 38 height 23
